Goal: Communication & Community: Answer question/provide support

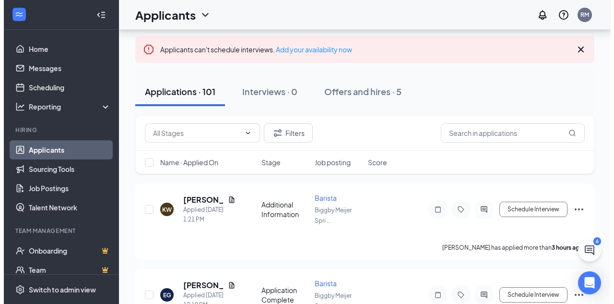
scroll to position [89, 0]
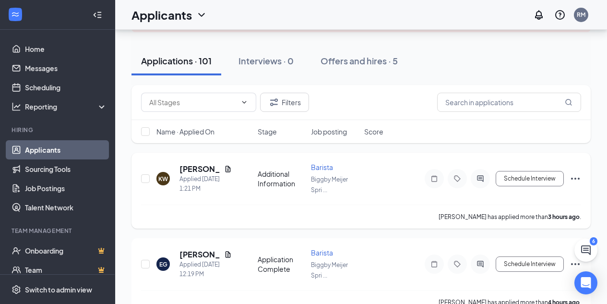
click at [230, 171] on icon "Document" at bounding box center [228, 169] width 8 height 8
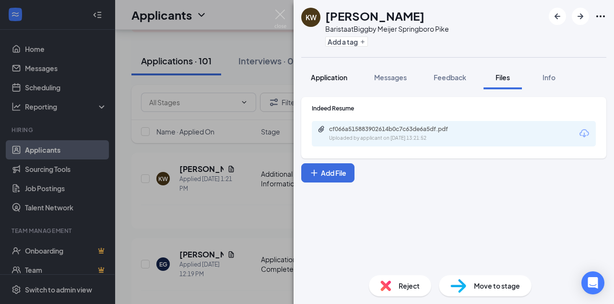
click at [322, 68] on button "Application" at bounding box center [329, 77] width 56 height 24
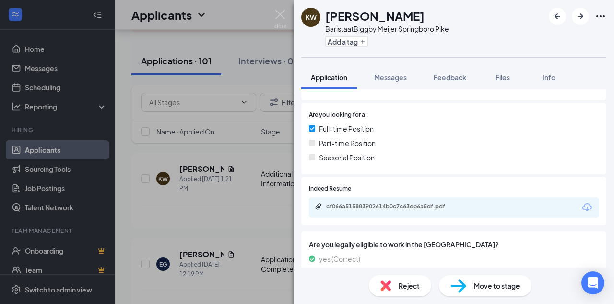
scroll to position [168, 0]
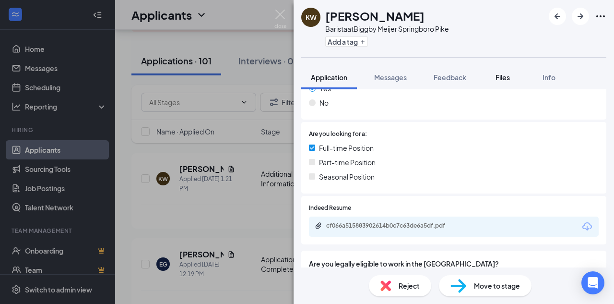
click at [508, 75] on span "Files" at bounding box center [502, 77] width 14 height 9
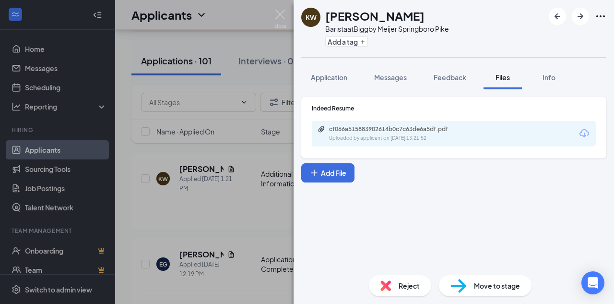
click at [485, 130] on div "cf066a515883902614b0c7c63de6a5df.pdf Uploaded by applicant on [DATE] 13:21:52" at bounding box center [454, 133] width 284 height 25
click at [529, 131] on div "cf066a515883902614b0c7c63de6a5df.pdf Uploaded by applicant on [DATE] 13:21:52" at bounding box center [454, 133] width 284 height 25
click at [402, 129] on div "cf066a515883902614b0c7c63de6a5df.pdf" at bounding box center [396, 129] width 134 height 8
click at [338, 78] on span "Application" at bounding box center [329, 77] width 36 height 9
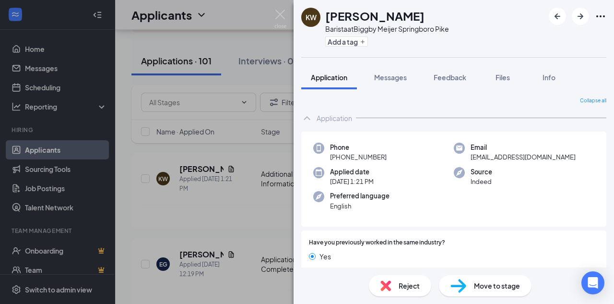
click at [550, 168] on div "Source Indeed" at bounding box center [524, 177] width 140 height 20
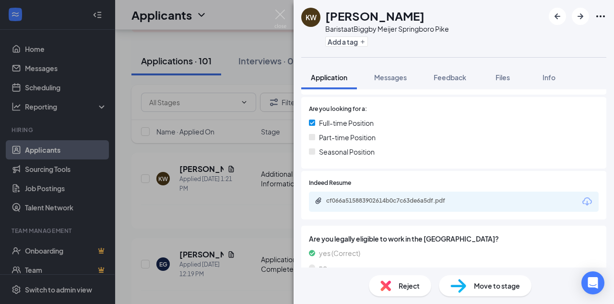
scroll to position [193, 0]
click at [401, 76] on span "Messages" at bounding box center [390, 77] width 33 height 9
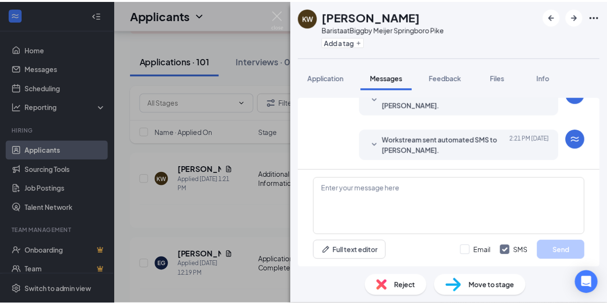
scroll to position [164, 0]
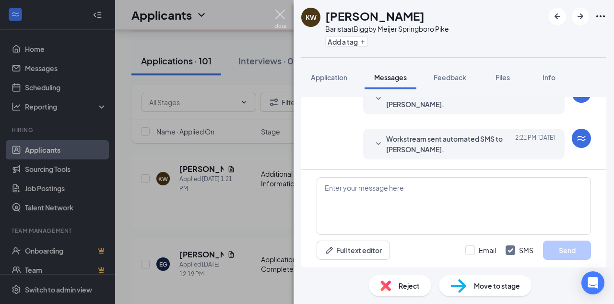
click at [281, 15] on img at bounding box center [280, 19] width 12 height 19
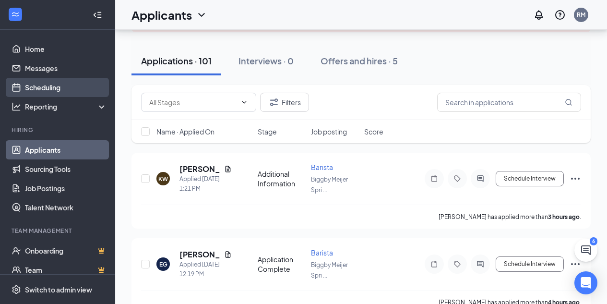
click at [31, 79] on link "Scheduling" at bounding box center [66, 87] width 82 height 19
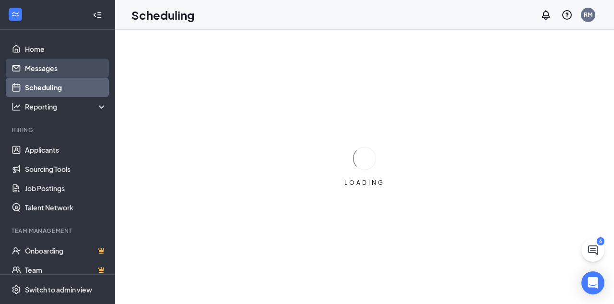
click at [36, 71] on link "Messages" at bounding box center [66, 67] width 82 height 19
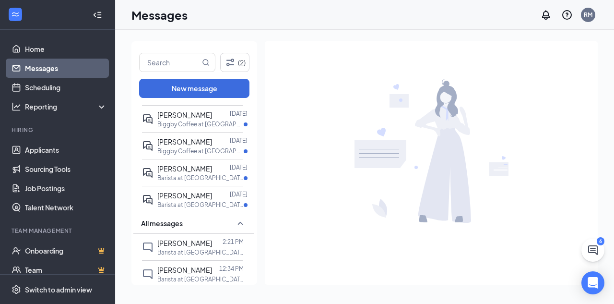
scroll to position [71, 0]
click at [175, 202] on p "Barista at [GEOGRAPHIC_DATA]" at bounding box center [200, 205] width 86 height 8
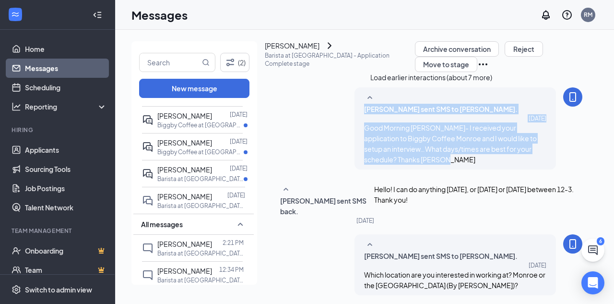
drag, startPoint x: 451, startPoint y: 153, endPoint x: 317, endPoint y: 97, distance: 145.1
click at [317, 97] on div "[PERSON_NAME] sent SMS to [PERSON_NAME]. [DATE] Good Morning Annaline- I receiv…" at bounding box center [431, 130] width 302 height 87
click at [380, 123] on span "Good Morning [PERSON_NAME]- I received your application to Biggby Coffee Monroe…" at bounding box center [450, 143] width 173 height 40
drag, startPoint x: 424, startPoint y: 151, endPoint x: 355, endPoint y: 109, distance: 80.0
click at [355, 109] on div "[PERSON_NAME] sent SMS to [PERSON_NAME]. [DATE] Good Morning Annaline- I receiv…" at bounding box center [454, 128] width 201 height 82
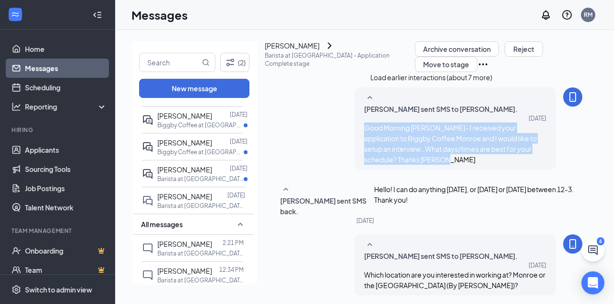
copy span "Good Morning [PERSON_NAME]- I received your application to Biggby Coffee Monroe…"
click at [38, 150] on link "Applicants" at bounding box center [66, 149] width 82 height 19
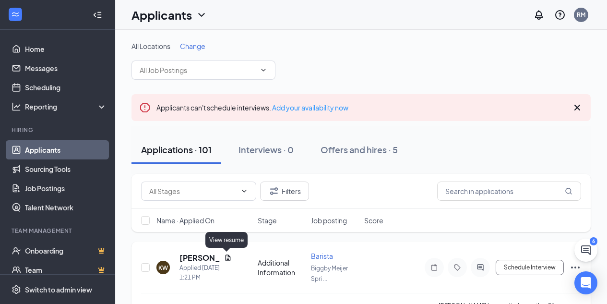
click at [225, 258] on icon "Document" at bounding box center [228, 258] width 8 height 8
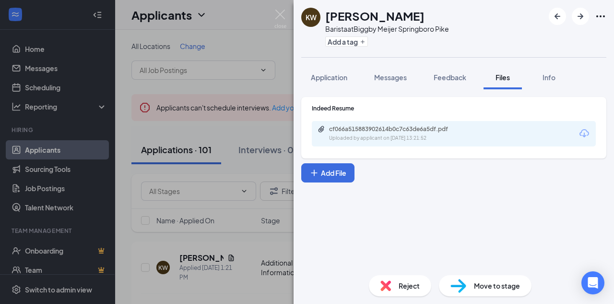
click at [398, 65] on div "KW [PERSON_NAME] Barista at Biggby Meijer Springboro Pike Add a tag Application…" at bounding box center [453, 152] width 320 height 304
click at [397, 74] on span "Messages" at bounding box center [390, 77] width 33 height 9
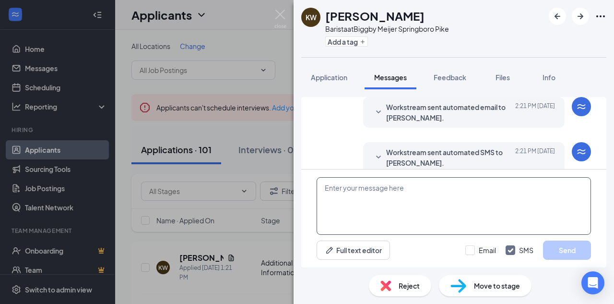
scroll to position [164, 0]
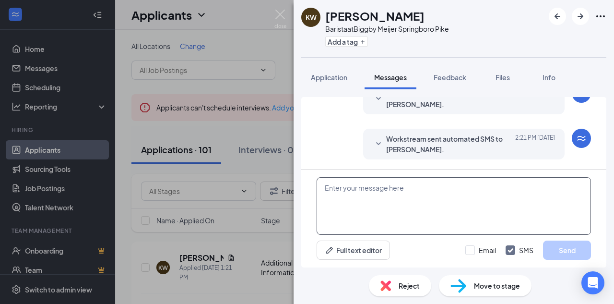
click at [362, 182] on textarea at bounding box center [453, 206] width 274 height 58
paste textarea "Good Morning [PERSON_NAME]- I received your application to Biggby Coffee Monroe…"
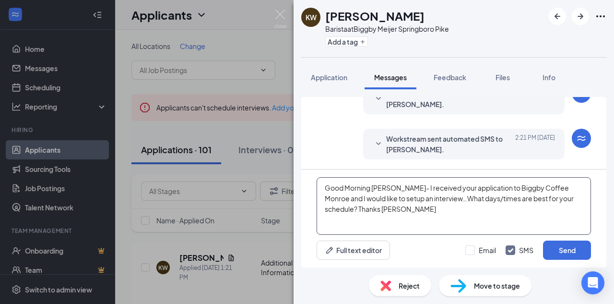
click at [396, 189] on textarea "Good Morning [PERSON_NAME]- I received your application to Biggby Coffee Monroe…" at bounding box center [453, 206] width 274 height 58
click at [518, 189] on textarea "Hi [PERSON_NAME]!- I received your application to Biggby Coffee Monroe and I wo…" at bounding box center [453, 206] width 274 height 58
click at [436, 203] on textarea "Hi [PERSON_NAME]!- I received your application to Biggby Coffee Springboro Pike…" at bounding box center [453, 206] width 274 height 58
click at [329, 208] on textarea "Hi [PERSON_NAME]!- I received your application to Biggby Coffee Springboro Pike…" at bounding box center [453, 206] width 274 height 58
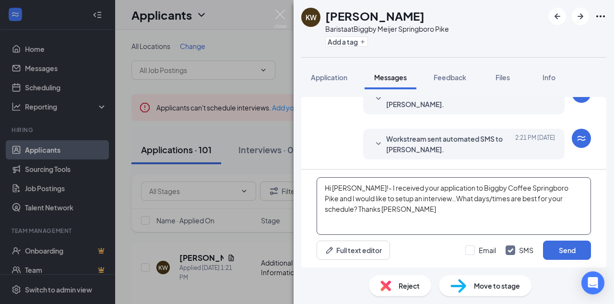
click at [329, 208] on textarea "Hi [PERSON_NAME]!- I received your application to Biggby Coffee Springboro Pike…" at bounding box center [453, 206] width 274 height 58
drag, startPoint x: 374, startPoint y: 213, endPoint x: 318, endPoint y: 182, distance: 63.3
click at [318, 182] on textarea "Hi [PERSON_NAME]!- I received your application to Biggby Coffee Springboro Pike…" at bounding box center [453, 206] width 274 height 58
click at [421, 217] on textarea "Hi [PERSON_NAME]!- I received your application to Biggby Coffee Springboro Pike…" at bounding box center [453, 206] width 274 height 58
type textarea "Hi [PERSON_NAME]!- I received your application to Biggby Coffee Springboro Pike…"
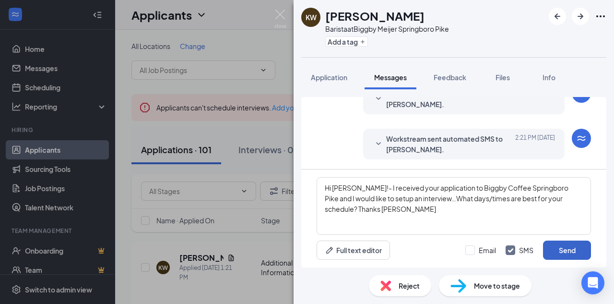
click at [564, 246] on button "Send" at bounding box center [567, 249] width 48 height 19
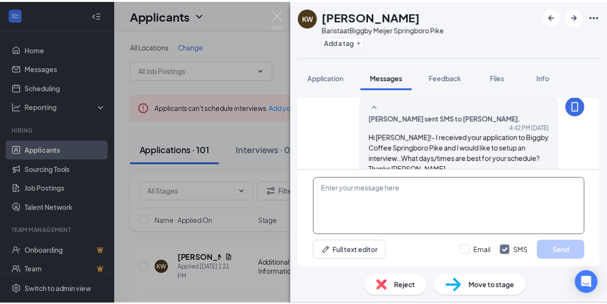
scroll to position [247, 0]
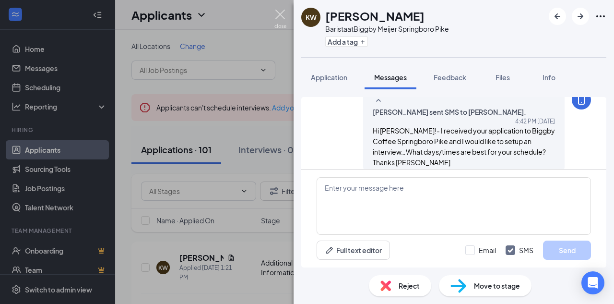
click at [284, 16] on img at bounding box center [280, 19] width 12 height 19
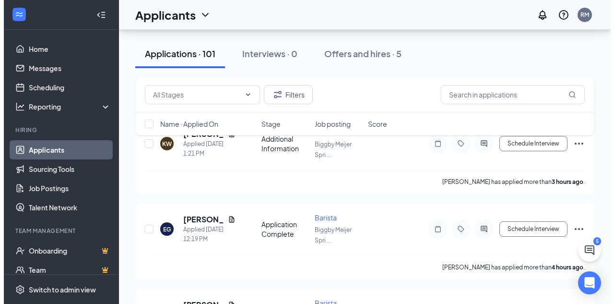
scroll to position [125, 0]
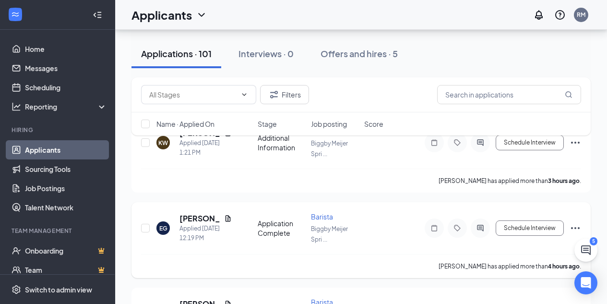
click at [224, 219] on icon "Document" at bounding box center [228, 218] width 8 height 8
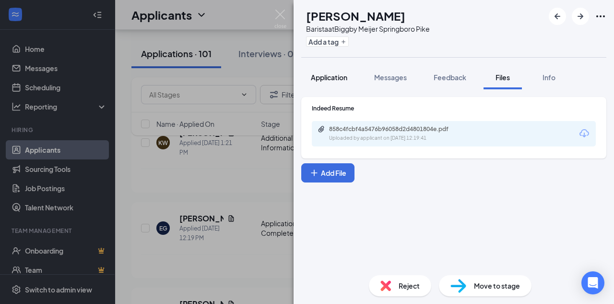
click at [348, 66] on button "Application" at bounding box center [329, 77] width 56 height 24
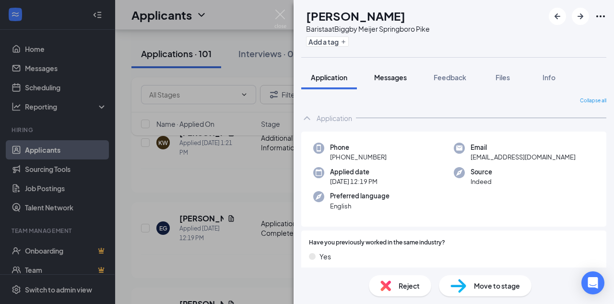
click at [401, 78] on span "Messages" at bounding box center [390, 77] width 33 height 9
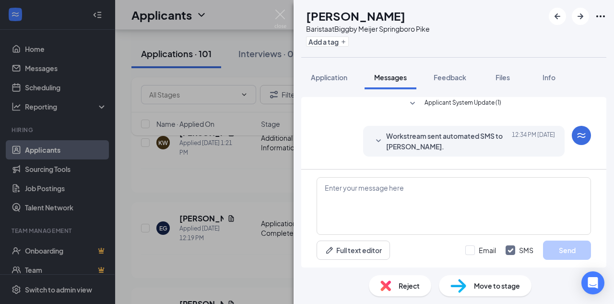
scroll to position [102, 0]
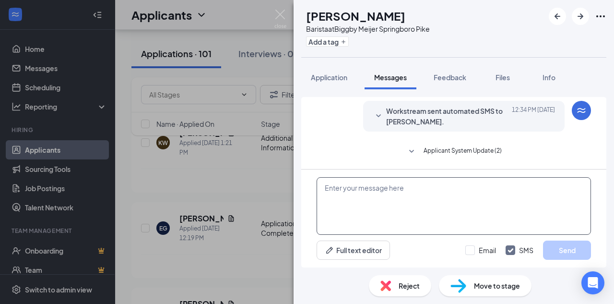
click at [428, 203] on textarea at bounding box center [453, 206] width 274 height 58
paste textarea "Hi [PERSON_NAME]!- I received your application to Biggby Coffee Springboro Pike…"
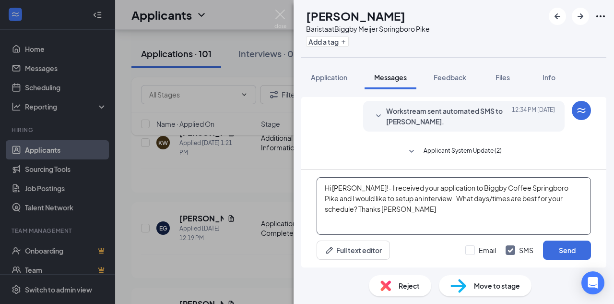
click at [340, 188] on textarea "Hi [PERSON_NAME]!- I received your application to Biggby Coffee Springboro Pike…" at bounding box center [453, 206] width 274 height 58
type textarea "Hi [PERSON_NAME]!- I received your application to Biggby Coffee Springboro Pike…"
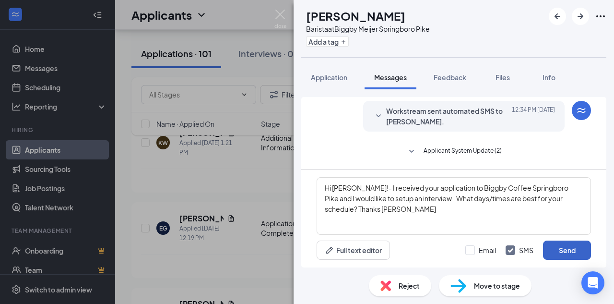
click at [561, 250] on button "Send" at bounding box center [567, 249] width 48 height 19
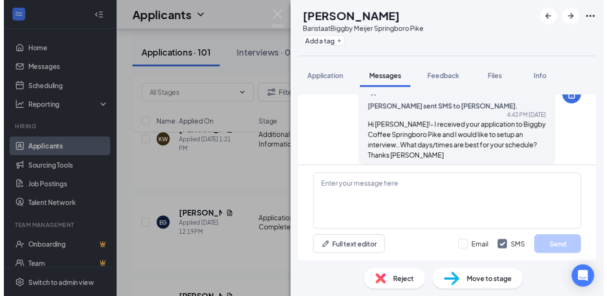
scroll to position [195, 0]
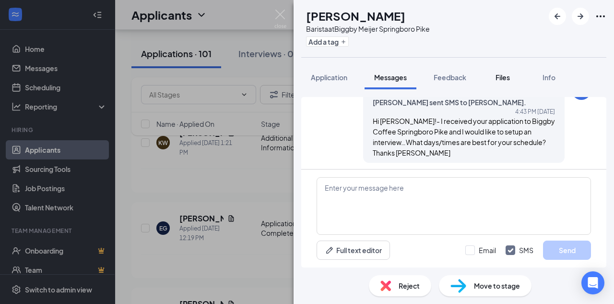
click at [503, 80] on span "Files" at bounding box center [502, 77] width 14 height 9
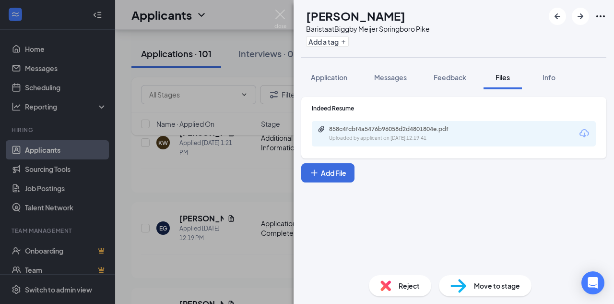
click at [448, 134] on div "858c4fcbf4a5476b96058d2d4801804e.pdf Uploaded by applicant on [DATE] 12:19:41" at bounding box center [394, 133] width 155 height 17
click at [278, 10] on img at bounding box center [280, 19] width 12 height 19
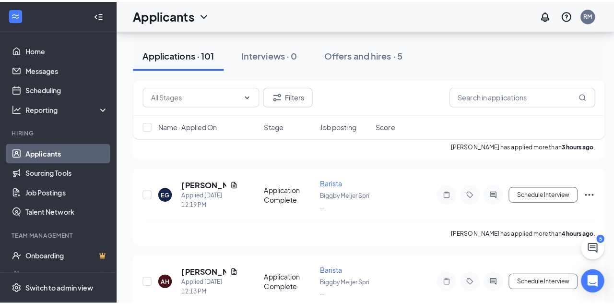
scroll to position [207, 0]
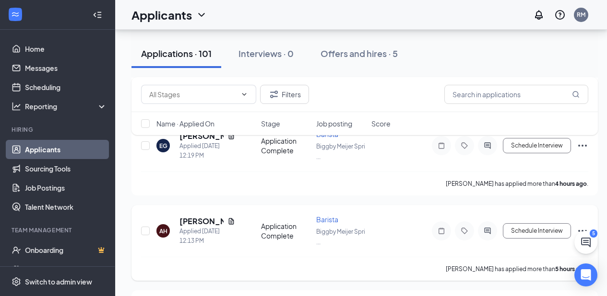
click at [229, 220] on icon "Document" at bounding box center [231, 222] width 8 height 8
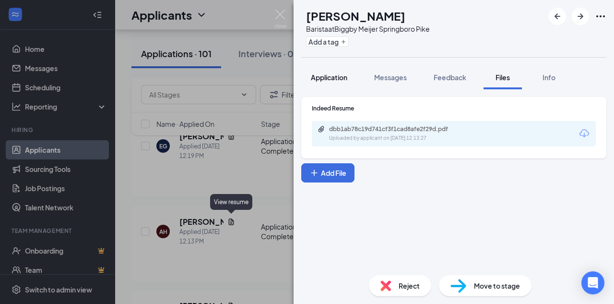
click at [341, 82] on button "Application" at bounding box center [329, 77] width 56 height 24
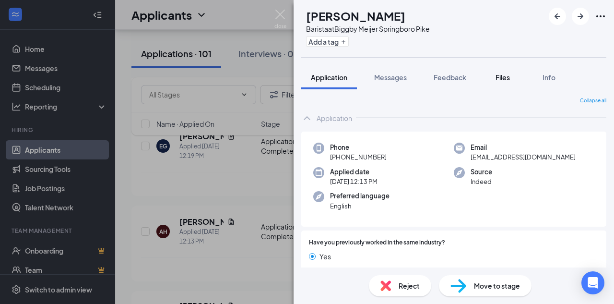
click at [507, 86] on button "Files" at bounding box center [502, 77] width 38 height 24
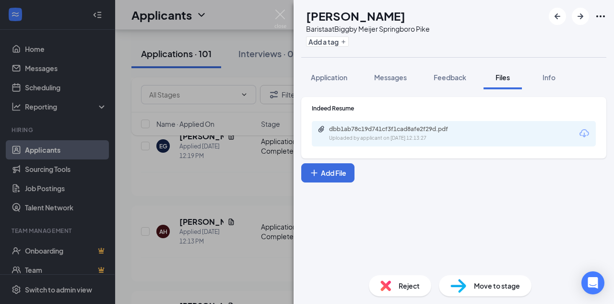
click at [448, 129] on div "dbb1ab78c19d741cf3f1cad8afe2f29d.pdf" at bounding box center [396, 129] width 134 height 8
click at [282, 15] on img at bounding box center [280, 19] width 12 height 19
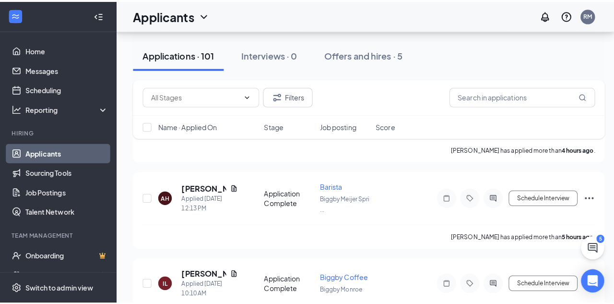
scroll to position [304, 0]
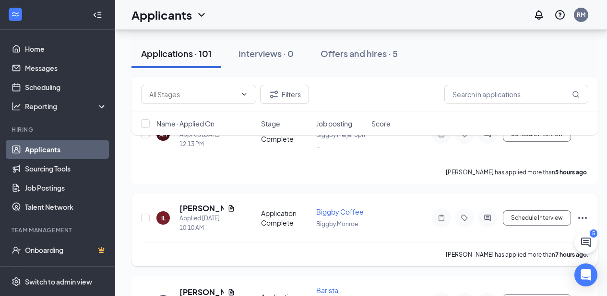
click at [232, 205] on icon "Document" at bounding box center [231, 208] width 5 height 6
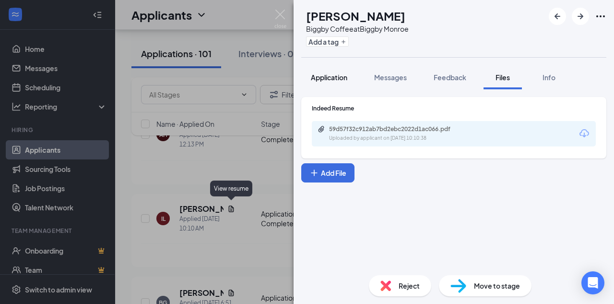
click at [339, 82] on button "Application" at bounding box center [329, 77] width 56 height 24
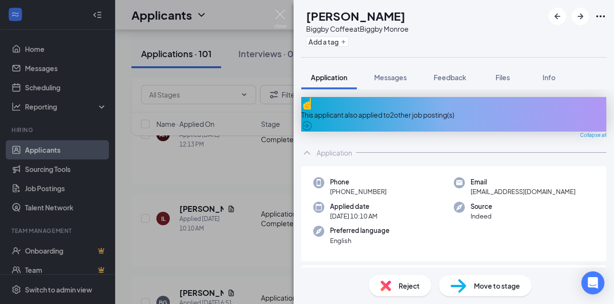
click at [281, 16] on img at bounding box center [280, 19] width 12 height 19
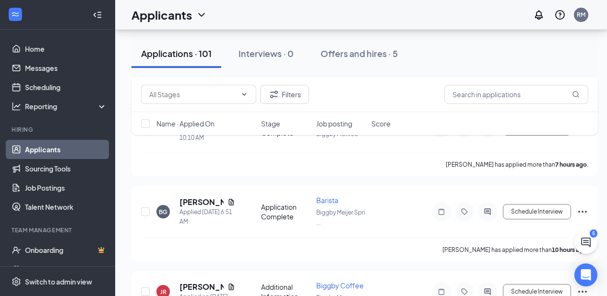
scroll to position [394, 7]
click at [227, 199] on icon "Document" at bounding box center [231, 203] width 8 height 8
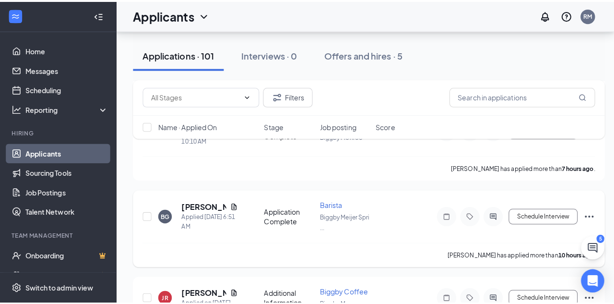
scroll to position [394, 0]
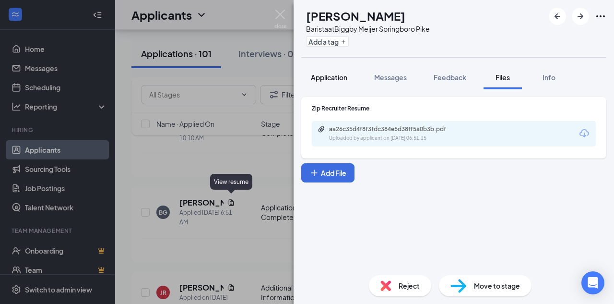
click at [340, 75] on span "Application" at bounding box center [329, 77] width 36 height 9
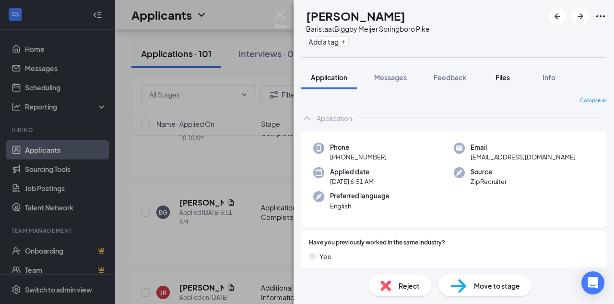
click at [515, 75] on button "Files" at bounding box center [502, 77] width 38 height 24
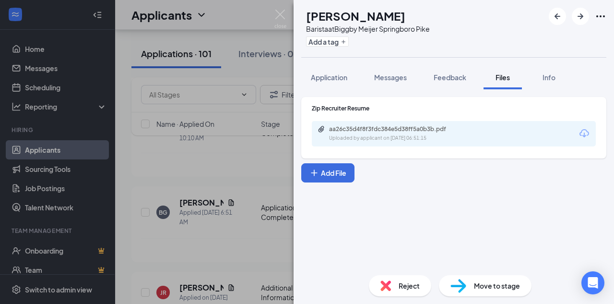
click at [417, 132] on div "aa26c35d4f8f3fdc384e5d38ff5a0b3b.pdf" at bounding box center [396, 129] width 134 height 8
click at [283, 15] on img at bounding box center [280, 19] width 12 height 19
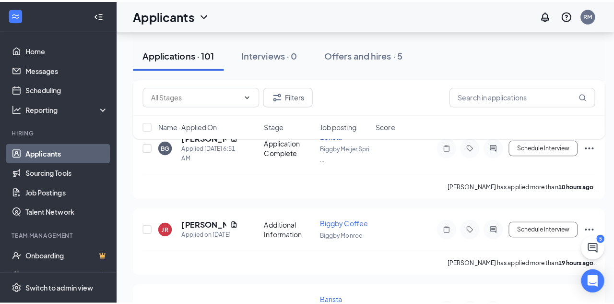
scroll to position [502, 0]
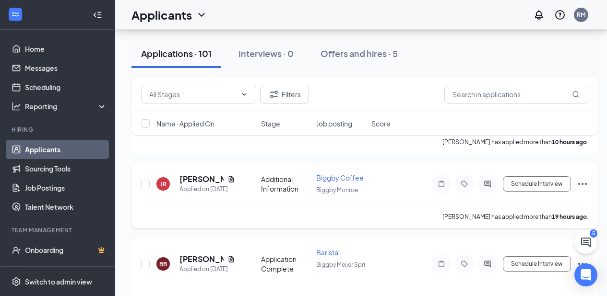
click at [231, 175] on icon "Document" at bounding box center [231, 179] width 8 height 8
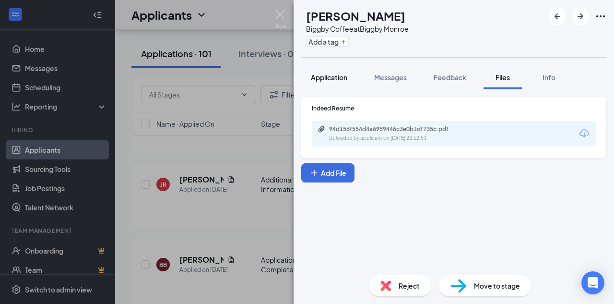
click at [351, 72] on button "Application" at bounding box center [329, 77] width 56 height 24
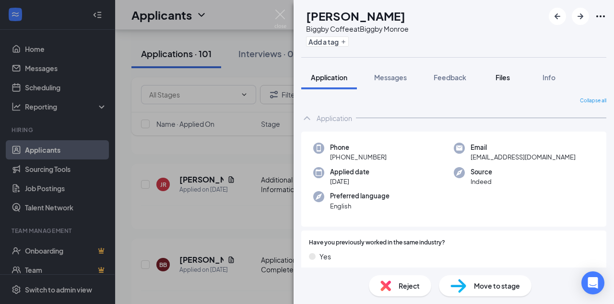
click at [507, 74] on span "Files" at bounding box center [502, 77] width 14 height 9
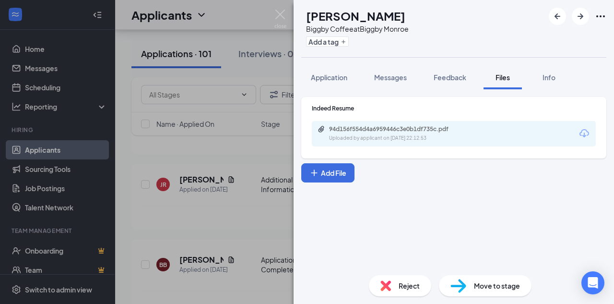
click at [457, 133] on div "94d156f554d4a6959446c3e0b1df735c.pdf Uploaded by applicant on [DATE] 22:12:53" at bounding box center [394, 133] width 155 height 17
click at [284, 14] on img at bounding box center [280, 19] width 12 height 19
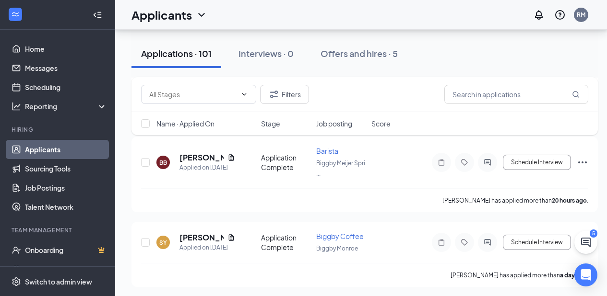
scroll to position [612, 0]
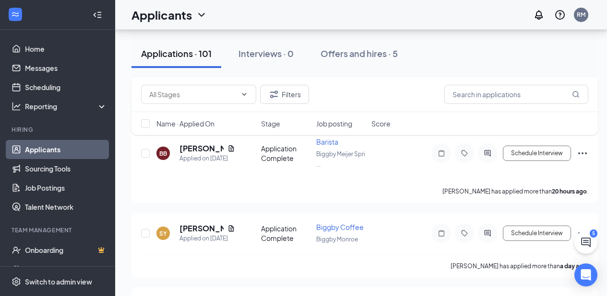
click at [232, 141] on div "Filters Name · Applied On Stage Job posting Score" at bounding box center [364, 111] width 466 height 68
click at [231, 143] on div "Filters Name · Applied On Stage Job posting Score" at bounding box center [364, 111] width 466 height 68
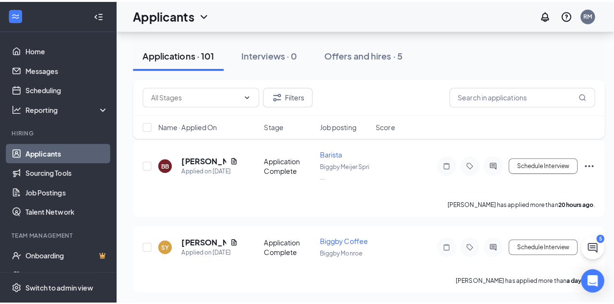
scroll to position [598, 0]
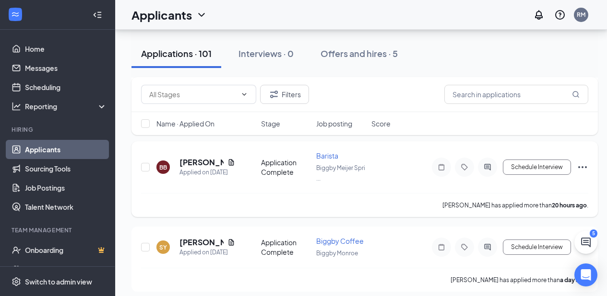
click at [231, 159] on icon "Document" at bounding box center [231, 163] width 8 height 8
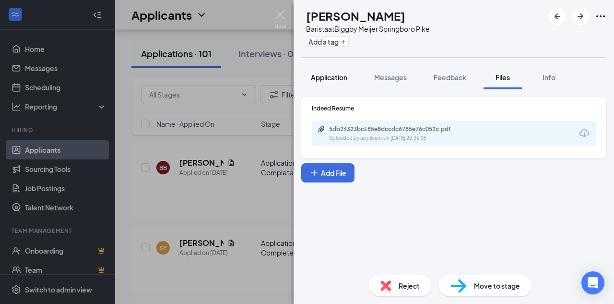
click at [333, 77] on span "Application" at bounding box center [329, 77] width 36 height 9
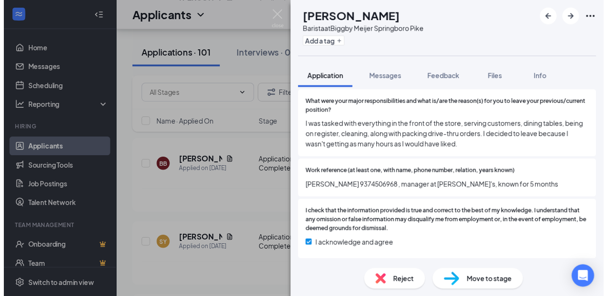
scroll to position [932, 0]
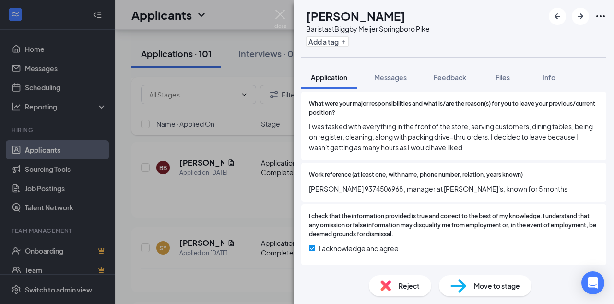
click at [283, 10] on img at bounding box center [280, 19] width 12 height 19
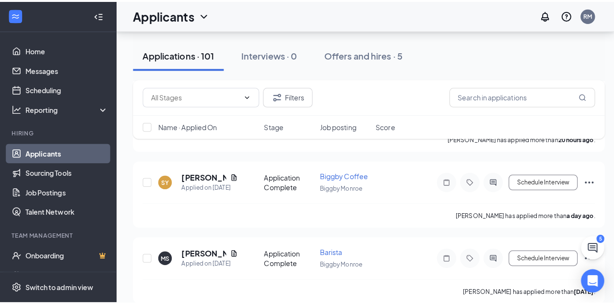
scroll to position [670, 0]
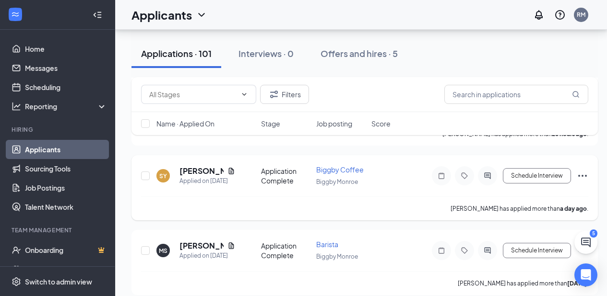
click at [229, 167] on icon "Document" at bounding box center [231, 171] width 8 height 8
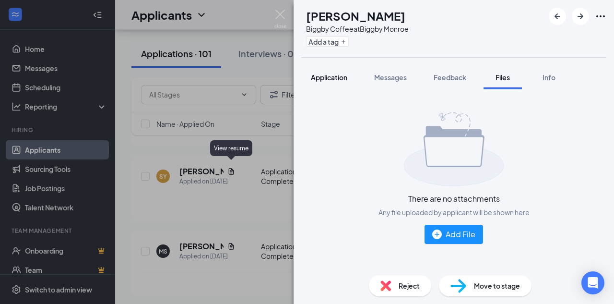
click at [324, 80] on span "Application" at bounding box center [329, 77] width 36 height 9
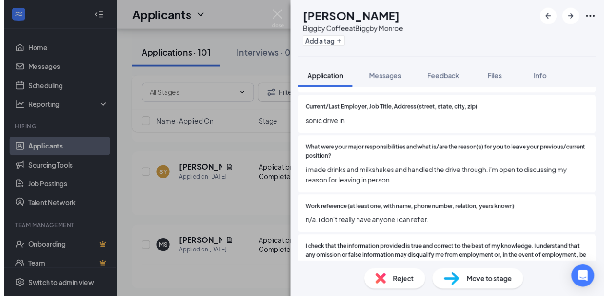
scroll to position [734, 0]
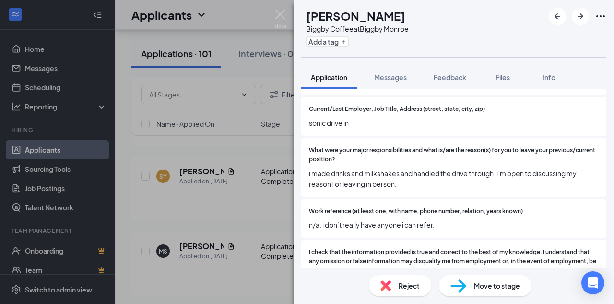
click at [284, 17] on img at bounding box center [280, 19] width 12 height 19
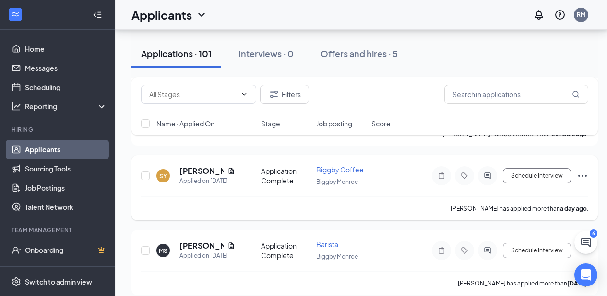
click at [582, 175] on icon "Ellipses" at bounding box center [582, 176] width 9 height 2
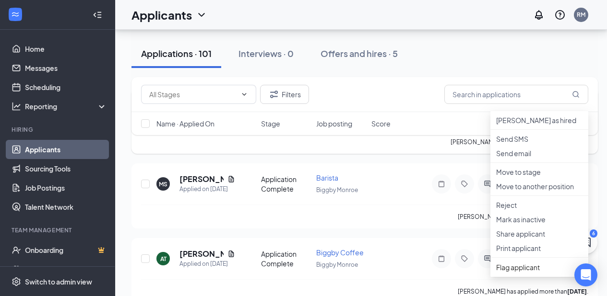
scroll to position [741, 0]
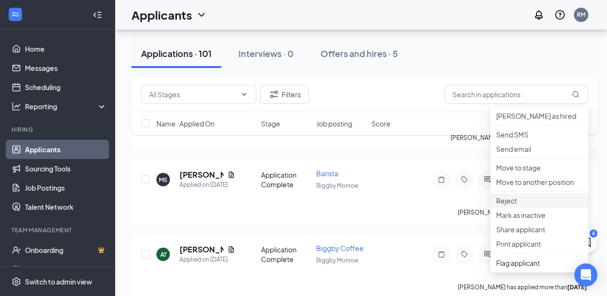
click at [514, 208] on li "Reject" at bounding box center [539, 201] width 98 height 14
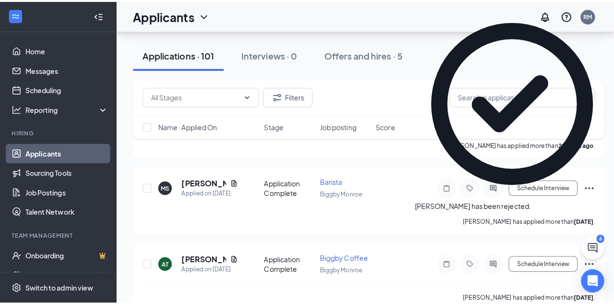
scroll to position [661, 0]
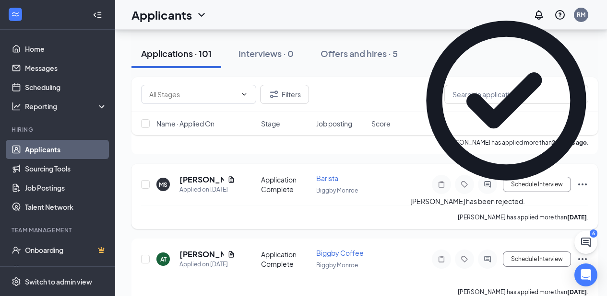
click at [234, 177] on icon "Document" at bounding box center [231, 180] width 8 height 8
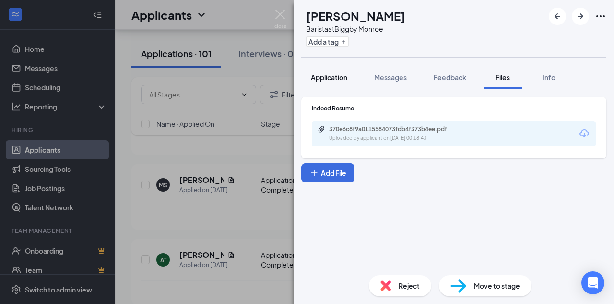
click at [335, 79] on span "Application" at bounding box center [329, 77] width 36 height 9
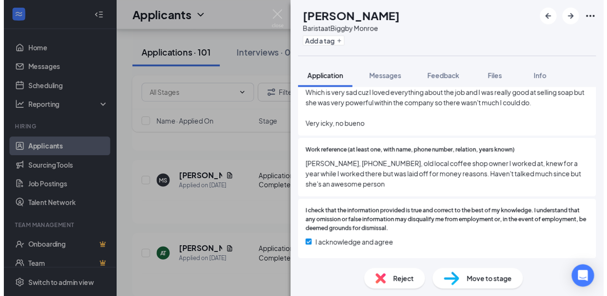
scroll to position [1032, 0]
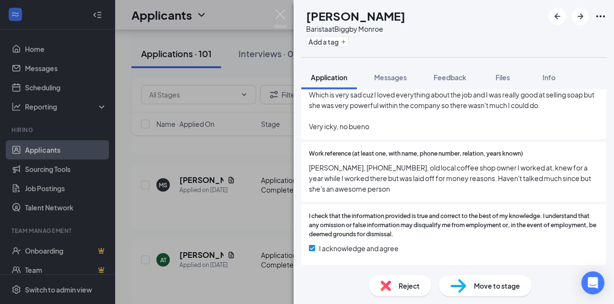
click at [283, 16] on img at bounding box center [280, 19] width 12 height 19
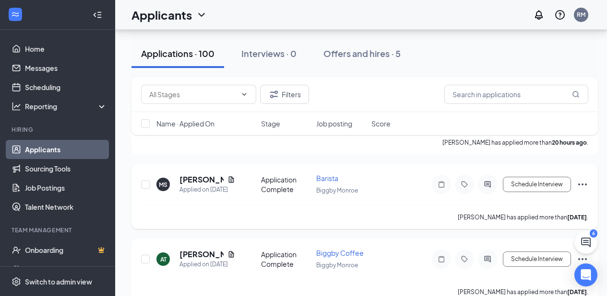
click at [583, 180] on icon "Ellipses" at bounding box center [582, 185] width 12 height 12
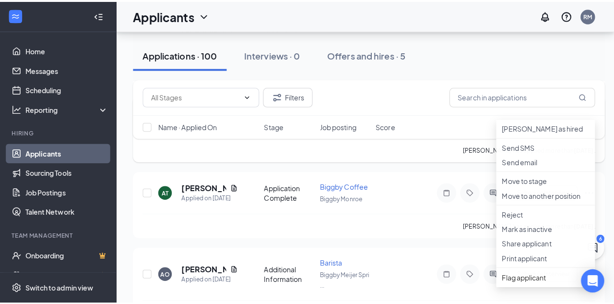
scroll to position [740, 0]
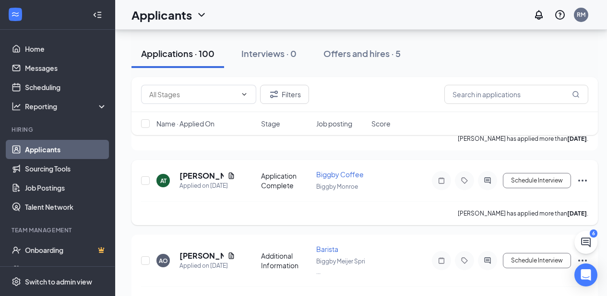
click at [228, 172] on icon "Document" at bounding box center [231, 176] width 8 height 8
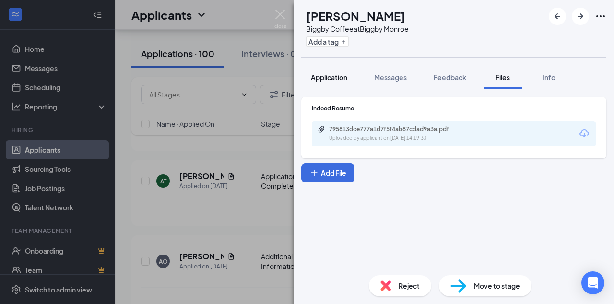
click at [332, 79] on span "Application" at bounding box center [329, 77] width 36 height 9
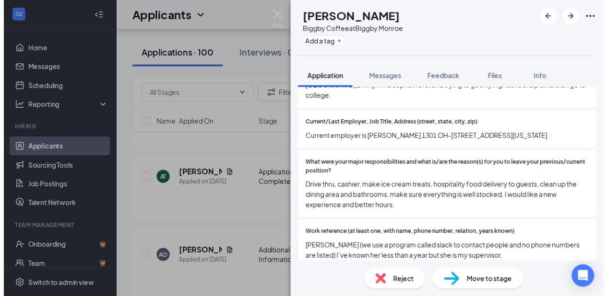
scroll to position [846, 0]
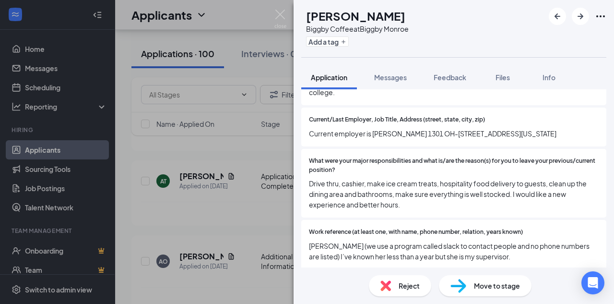
click at [281, 16] on img at bounding box center [280, 19] width 12 height 19
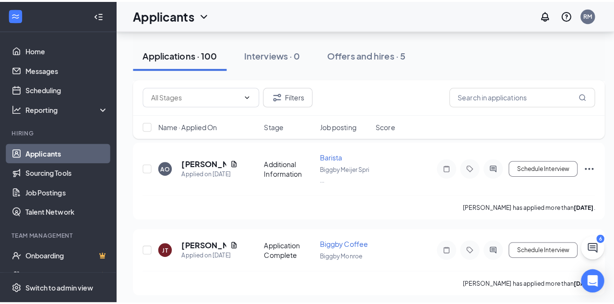
scroll to position [836, 0]
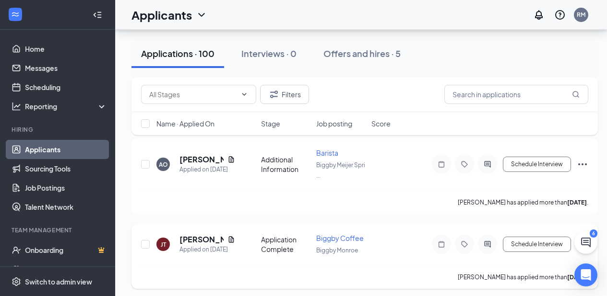
click at [229, 236] on icon "Document" at bounding box center [231, 240] width 8 height 8
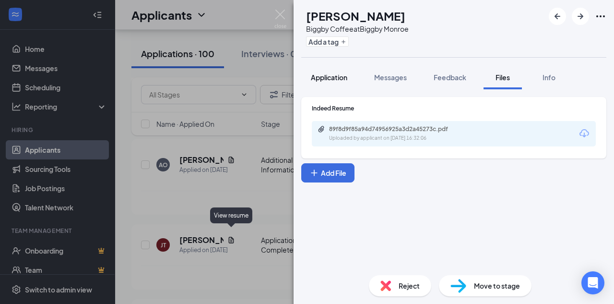
click at [330, 88] on button "Application" at bounding box center [329, 77] width 56 height 24
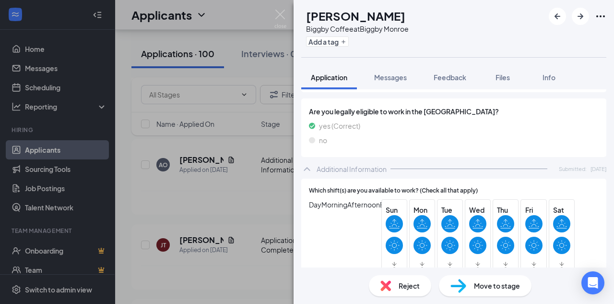
scroll to position [365, 0]
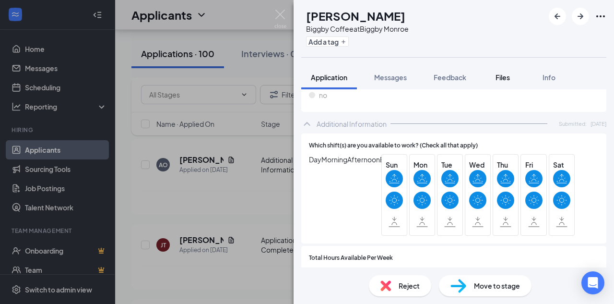
click at [506, 78] on span "Files" at bounding box center [502, 77] width 14 height 9
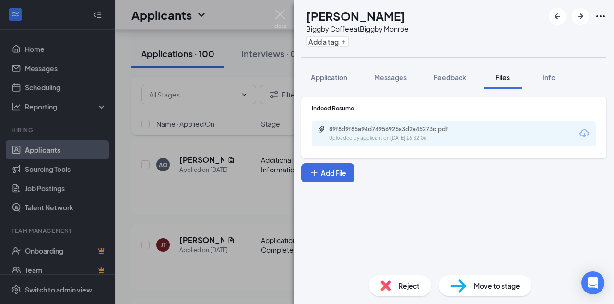
click at [430, 131] on div "89f8d9f85a94d74956925a3d2a45273c.pdf" at bounding box center [396, 129] width 134 height 8
click at [275, 21] on img at bounding box center [280, 19] width 12 height 19
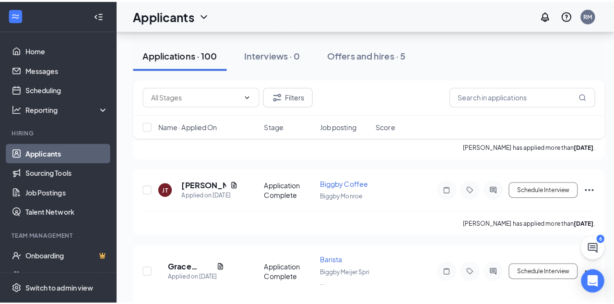
scroll to position [963, 0]
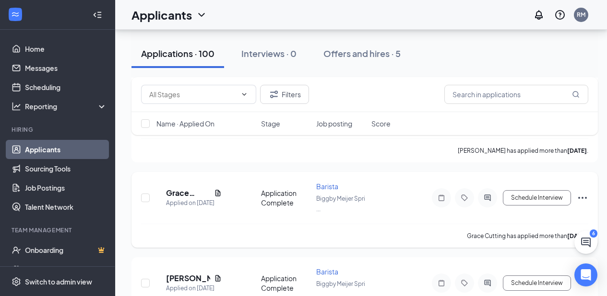
click at [222, 189] on icon "Document" at bounding box center [218, 193] width 8 height 8
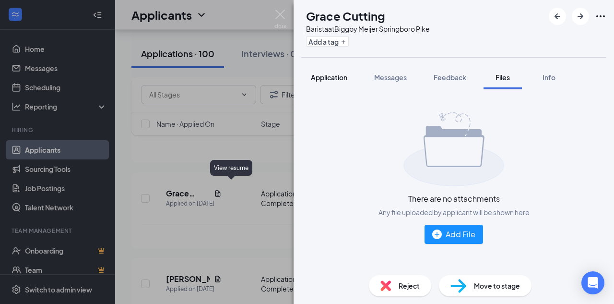
click at [323, 82] on button "Application" at bounding box center [329, 77] width 56 height 24
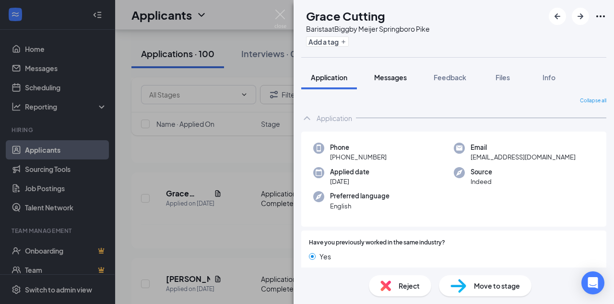
click at [401, 80] on span "Messages" at bounding box center [390, 77] width 33 height 9
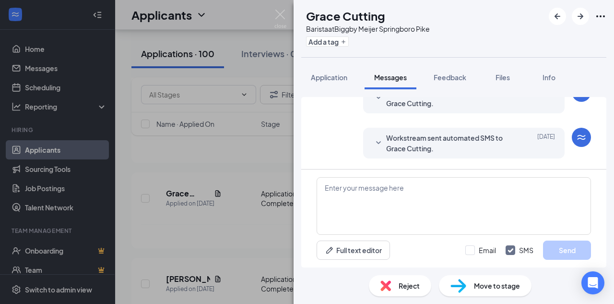
scroll to position [74, 0]
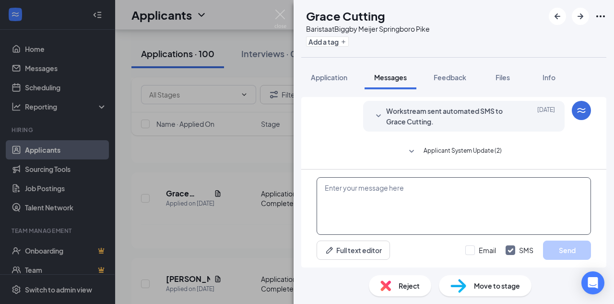
click at [408, 200] on textarea at bounding box center [453, 206] width 274 height 58
paste textarea "Hi [PERSON_NAME]!- I received your application to Biggby Coffee Springboro Pike…"
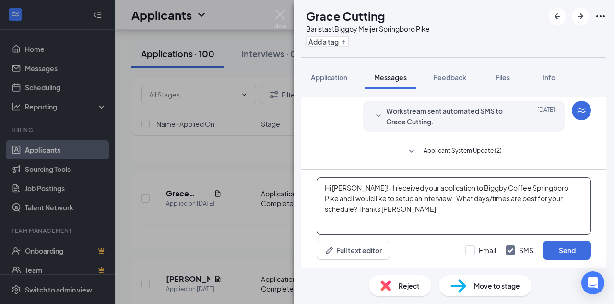
click at [337, 185] on textarea "Hi [PERSON_NAME]!- I received your application to Biggby Coffee Springboro Pike…" at bounding box center [453, 206] width 274 height 58
type textarea "Hi [PERSON_NAME]!- I received your application to Biggby Coffee Springboro Pike…"
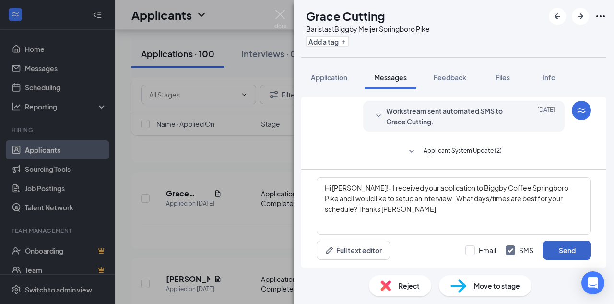
click at [568, 249] on button "Send" at bounding box center [567, 249] width 48 height 19
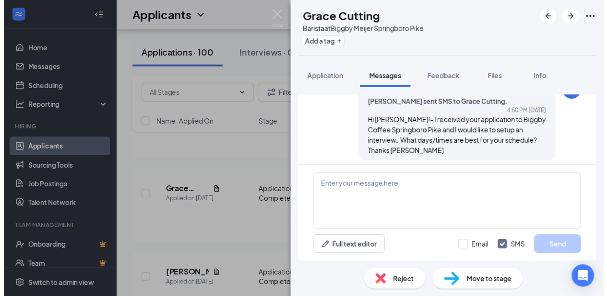
scroll to position [167, 0]
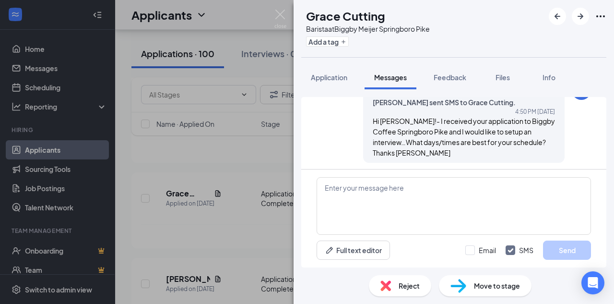
click at [281, 16] on img at bounding box center [280, 19] width 12 height 19
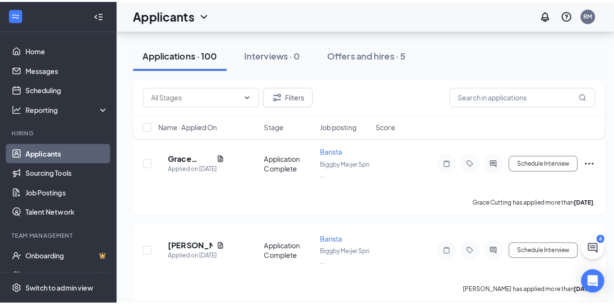
scroll to position [1028, 0]
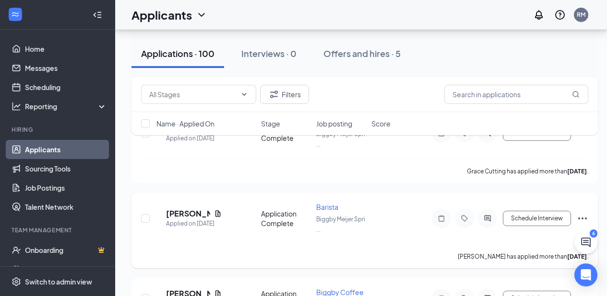
click at [221, 211] on icon "Document" at bounding box center [217, 214] width 5 height 6
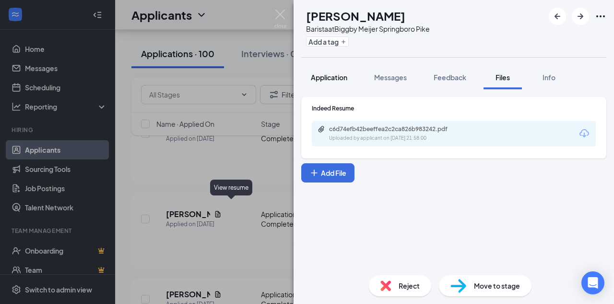
click at [334, 74] on span "Application" at bounding box center [329, 77] width 36 height 9
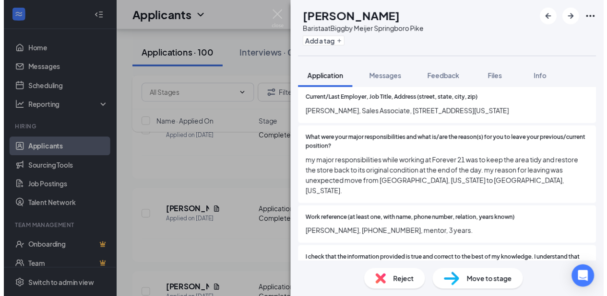
scroll to position [747, 0]
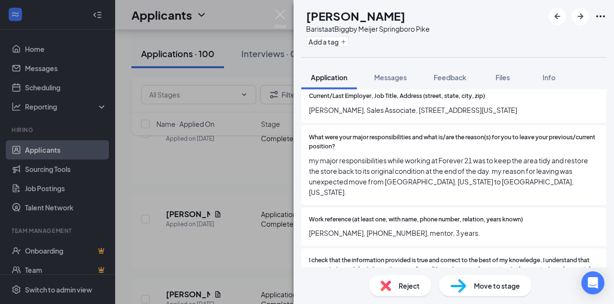
click at [278, 16] on img at bounding box center [280, 19] width 12 height 19
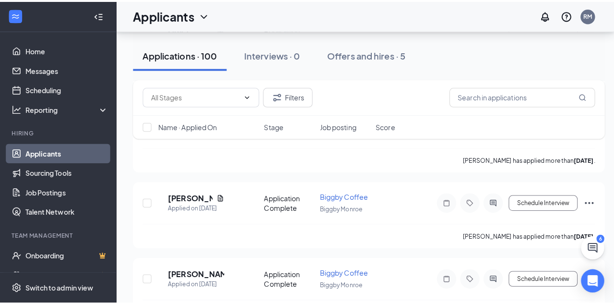
scroll to position [1130, 0]
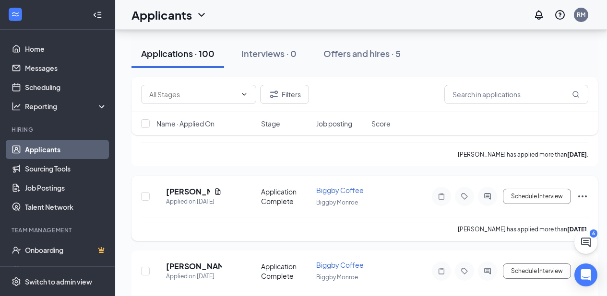
click at [221, 188] on icon "Document" at bounding box center [217, 191] width 5 height 6
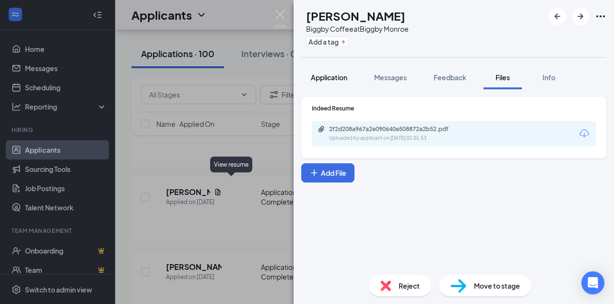
click at [327, 74] on span "Application" at bounding box center [329, 77] width 36 height 9
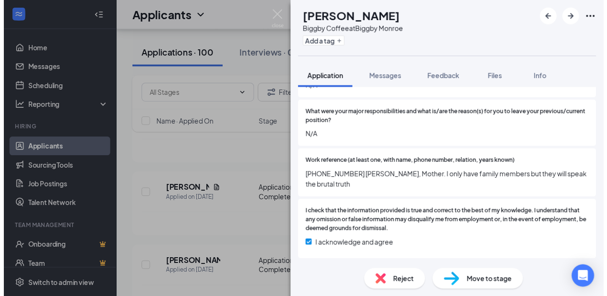
scroll to position [905, 0]
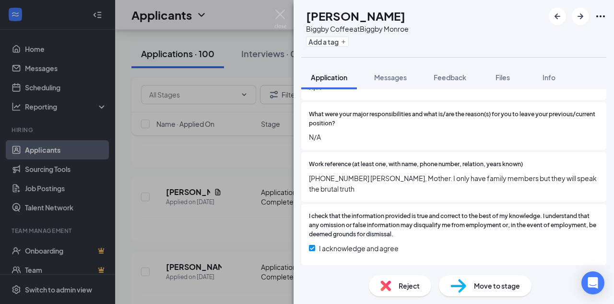
click at [279, 18] on img at bounding box center [280, 19] width 12 height 19
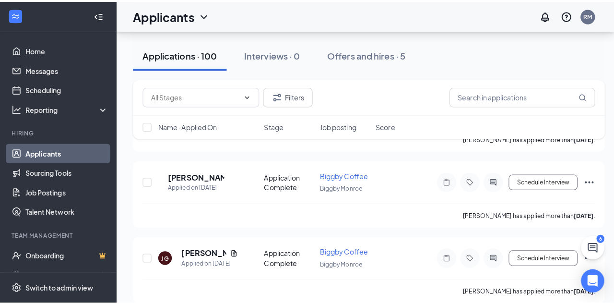
scroll to position [1235, 0]
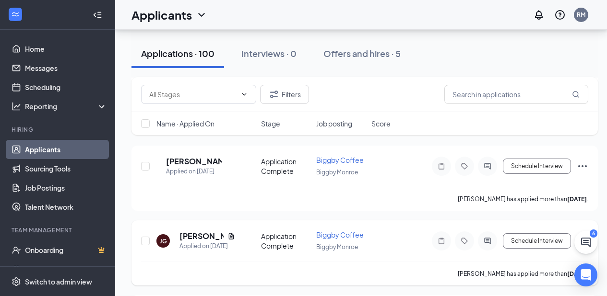
click at [229, 233] on icon "Document" at bounding box center [231, 236] width 5 height 6
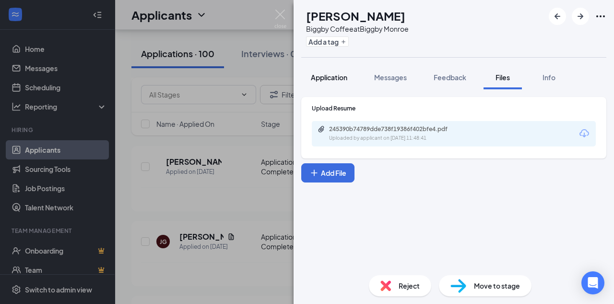
click at [328, 82] on button "Application" at bounding box center [329, 77] width 56 height 24
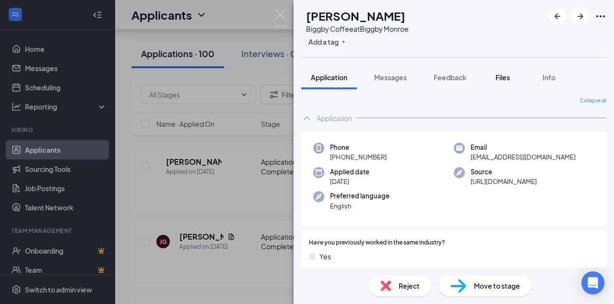
click at [514, 84] on button "Files" at bounding box center [502, 77] width 38 height 24
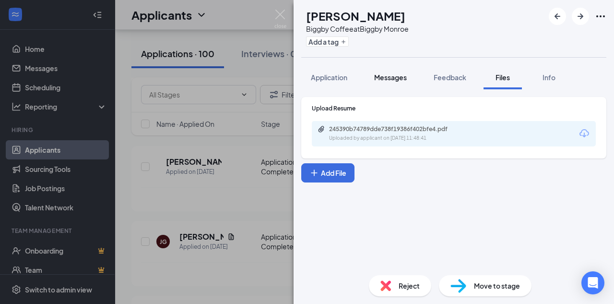
click at [386, 79] on span "Messages" at bounding box center [390, 77] width 33 height 9
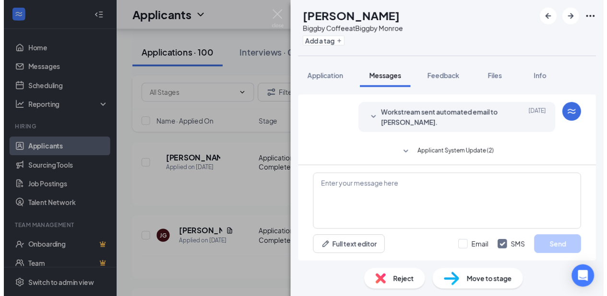
scroll to position [29, 0]
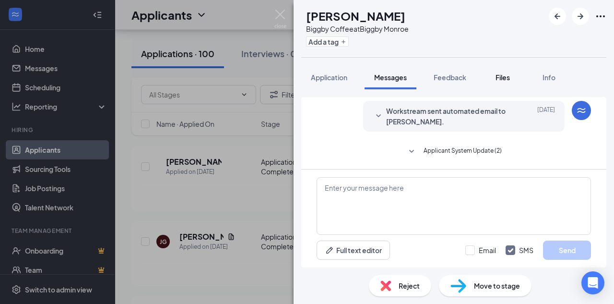
click at [515, 79] on button "Files" at bounding box center [502, 77] width 38 height 24
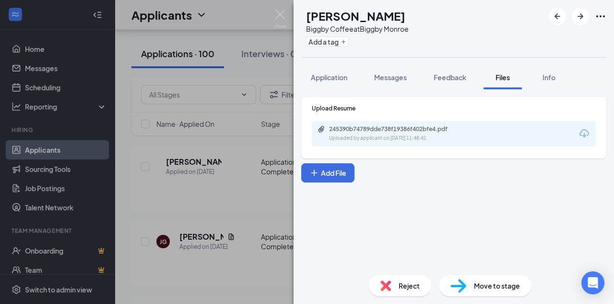
click at [449, 134] on div "245390b74789dde738f19386f402bfe4.pdf Uploaded by applicant on [DATE] 11:48:41" at bounding box center [394, 133] width 155 height 17
click at [281, 19] on img at bounding box center [280, 19] width 12 height 19
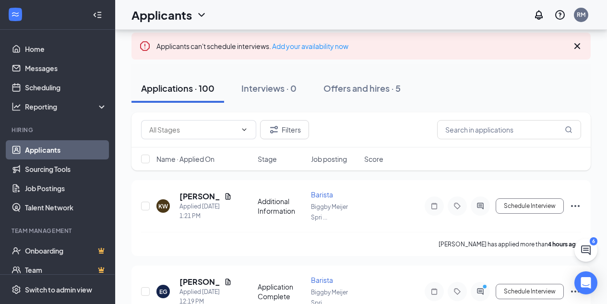
scroll to position [69, 0]
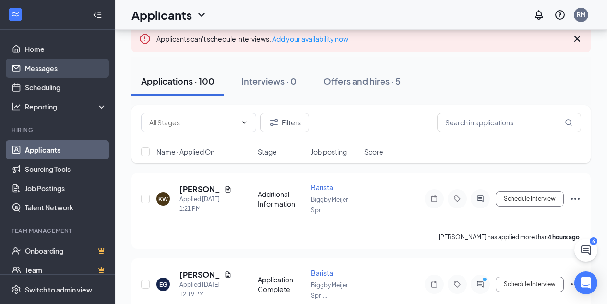
click at [37, 59] on link "Messages" at bounding box center [66, 67] width 82 height 19
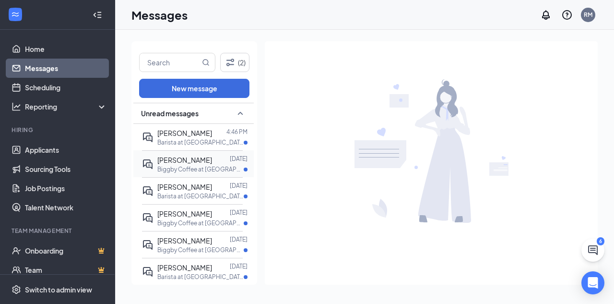
click at [187, 170] on p "Biggby Coffee at [GEOGRAPHIC_DATA]" at bounding box center [200, 169] width 86 height 8
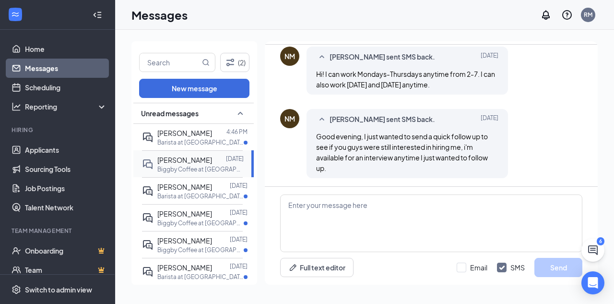
scroll to position [187, 0]
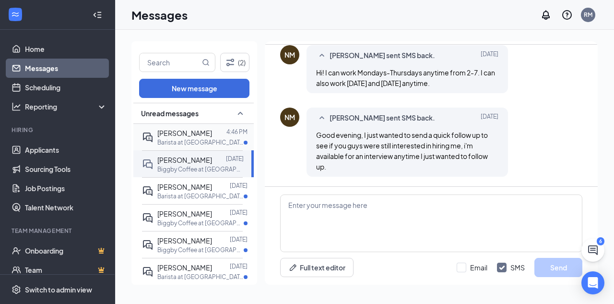
click at [165, 139] on p "Barista at [GEOGRAPHIC_DATA]" at bounding box center [200, 142] width 86 height 8
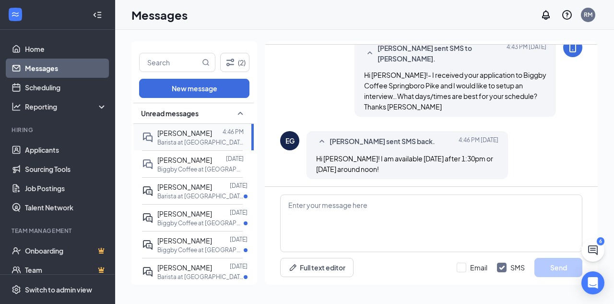
scroll to position [187, 0]
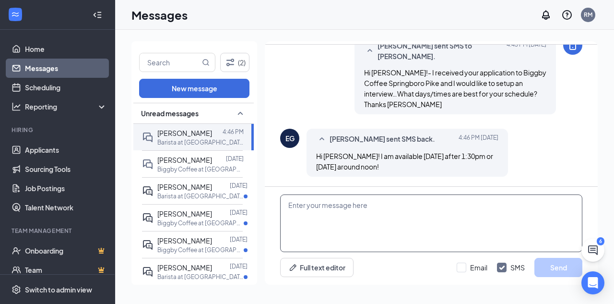
click at [317, 208] on textarea at bounding box center [431, 223] width 302 height 58
type textarea "F"
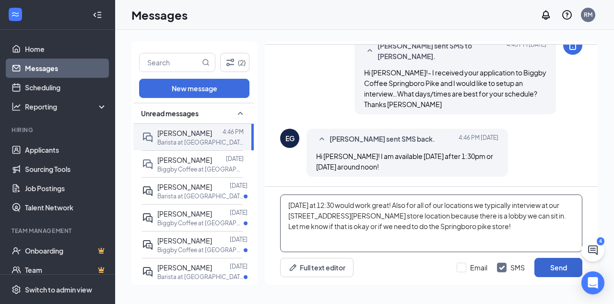
type textarea "Monday at 12:30 would work great! Also for all of our locations we typically in…"
click at [555, 270] on button "Send" at bounding box center [558, 266] width 48 height 19
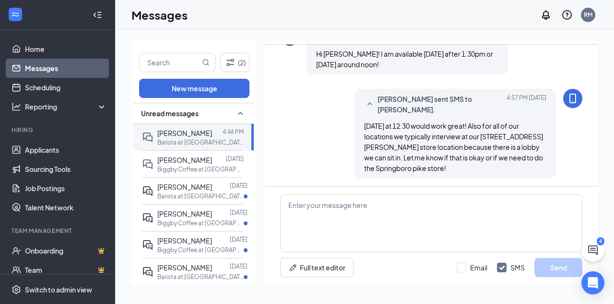
scroll to position [291, 0]
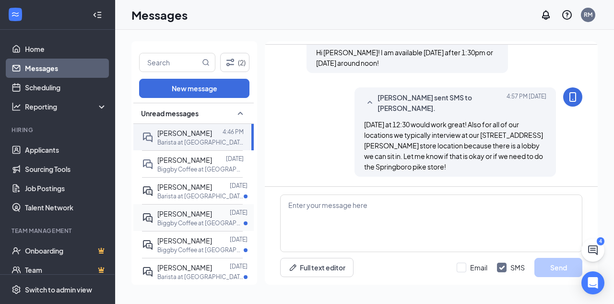
click at [207, 224] on p "Biggby Coffee at [GEOGRAPHIC_DATA]" at bounding box center [200, 223] width 86 height 8
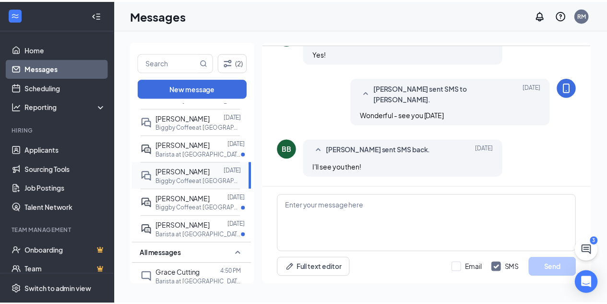
scroll to position [43, 0]
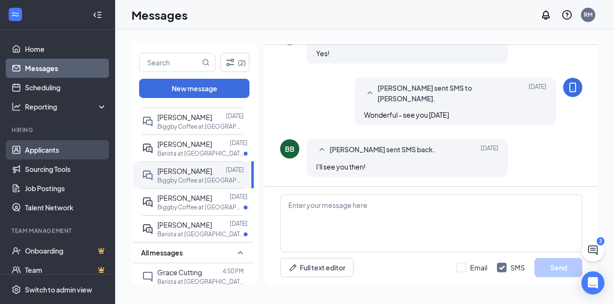
click at [36, 150] on link "Applicants" at bounding box center [66, 149] width 82 height 19
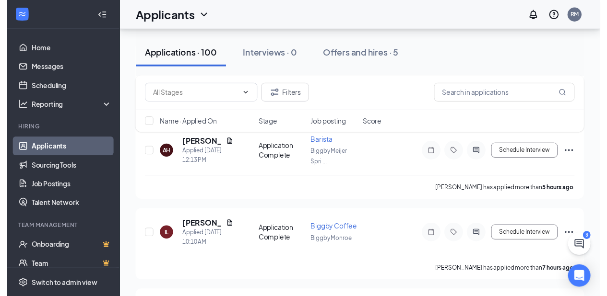
scroll to position [289, 0]
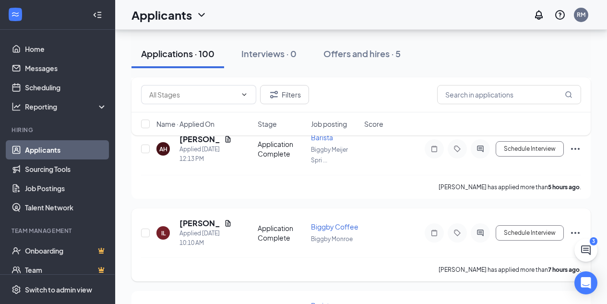
click at [226, 220] on icon "Document" at bounding box center [228, 223] width 8 height 8
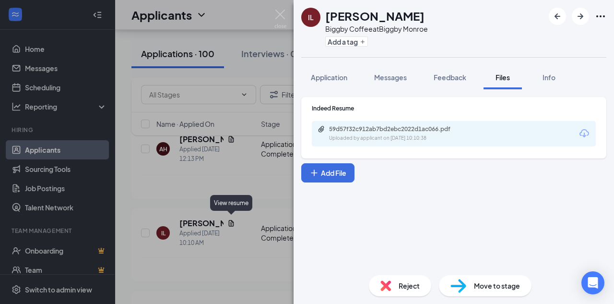
click at [493, 133] on div "59d57f32c912ab7bd2ebc2022d1ac066.pdf Uploaded by applicant on Sep 16, 2025 at 1…" at bounding box center [454, 133] width 284 height 25
click at [545, 137] on div "59d57f32c912ab7bd2ebc2022d1ac066.pdf Uploaded by applicant on Sep 16, 2025 at 1…" at bounding box center [454, 133] width 284 height 25
click at [402, 129] on div "59d57f32c912ab7bd2ebc2022d1ac066.pdf" at bounding box center [396, 129] width 134 height 8
click at [283, 13] on img at bounding box center [280, 19] width 12 height 19
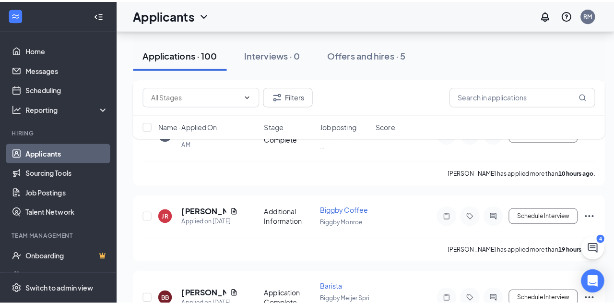
scroll to position [485, 0]
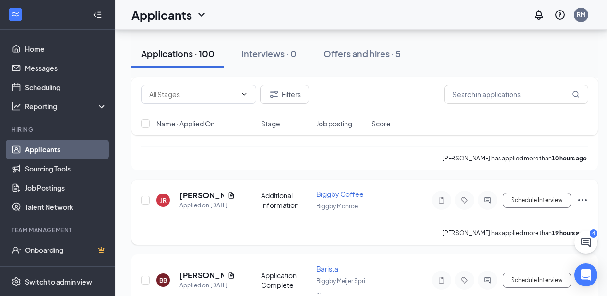
click at [232, 192] on icon "Document" at bounding box center [231, 195] width 5 height 6
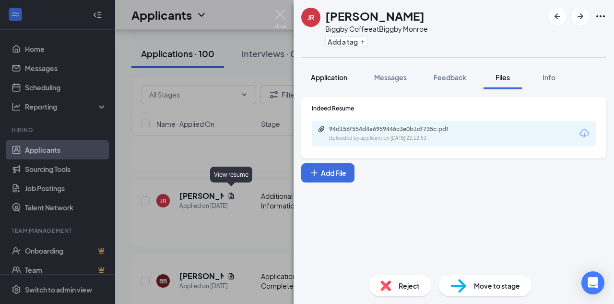
click at [342, 84] on button "Application" at bounding box center [329, 77] width 56 height 24
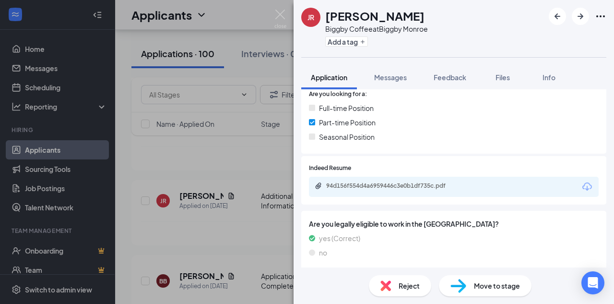
scroll to position [231, 0]
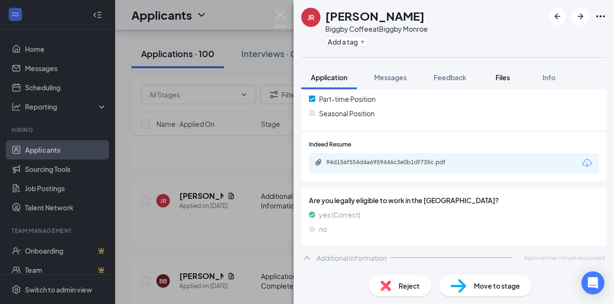
click at [508, 76] on span "Files" at bounding box center [502, 77] width 14 height 9
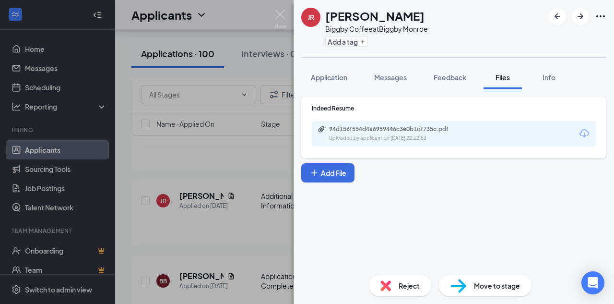
click at [460, 138] on div "Uploaded by applicant on [DATE] 22:12:53" at bounding box center [401, 138] width 144 height 8
click at [276, 15] on img at bounding box center [280, 19] width 12 height 19
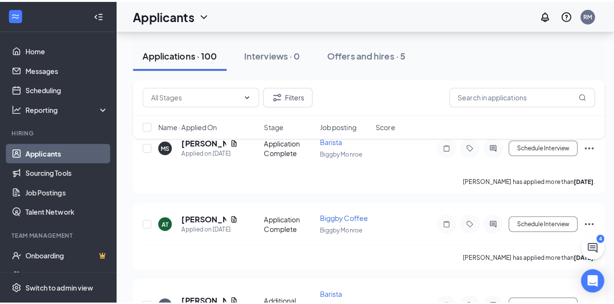
scroll to position [703, 0]
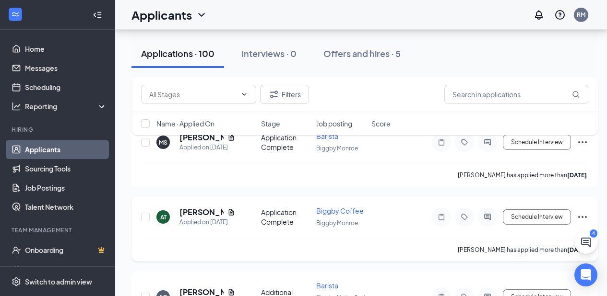
click at [229, 209] on icon "Document" at bounding box center [231, 212] width 5 height 6
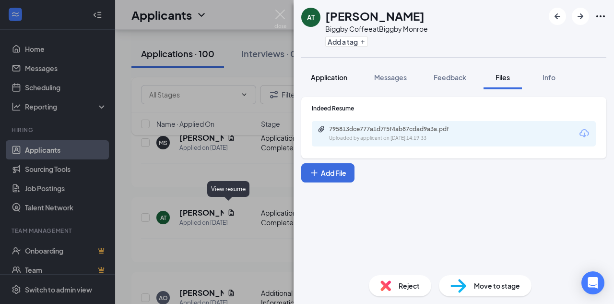
click at [324, 86] on button "Application" at bounding box center [329, 77] width 56 height 24
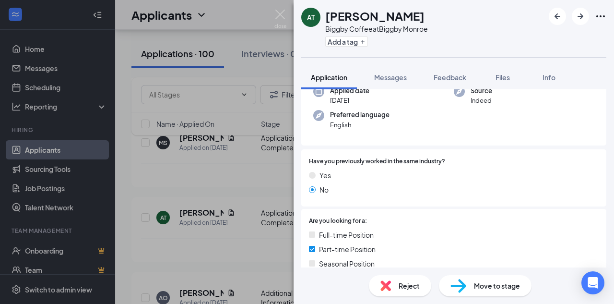
scroll to position [82, 0]
click at [498, 82] on div "Files" at bounding box center [502, 77] width 19 height 10
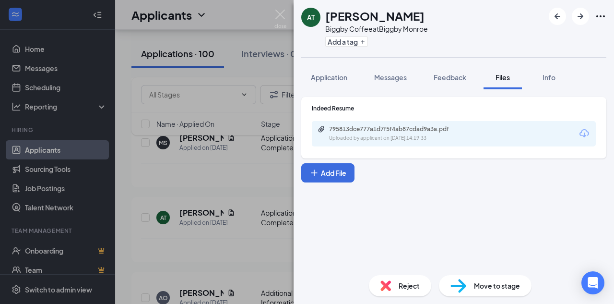
click at [404, 133] on div "795813dce777a1d7f5f4ab87cdad9a3a.pdf Uploaded by applicant on Sep 13, 2025 at 1…" at bounding box center [394, 133] width 155 height 17
click at [396, 86] on button "Messages" at bounding box center [390, 77] width 52 height 24
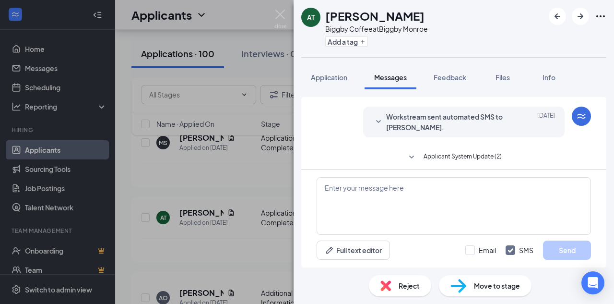
scroll to position [74, 0]
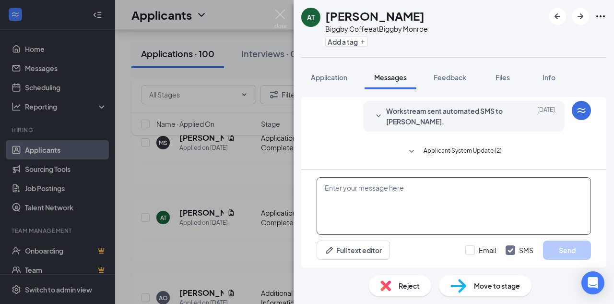
click at [342, 190] on textarea at bounding box center [453, 206] width 274 height 58
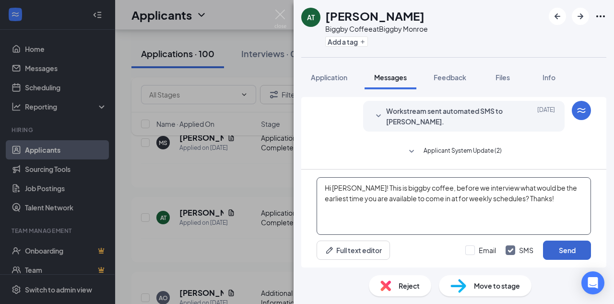
type textarea "Hi Alexis! This is biggby coffee, before we interview what would be the earlies…"
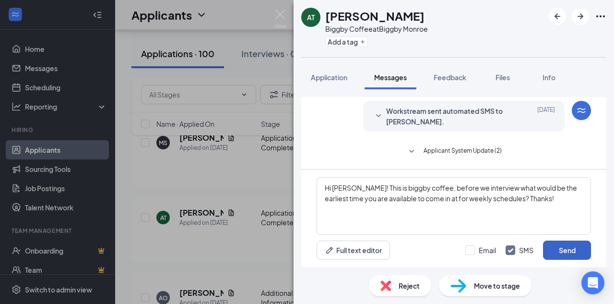
click at [570, 251] on button "Send" at bounding box center [567, 249] width 48 height 19
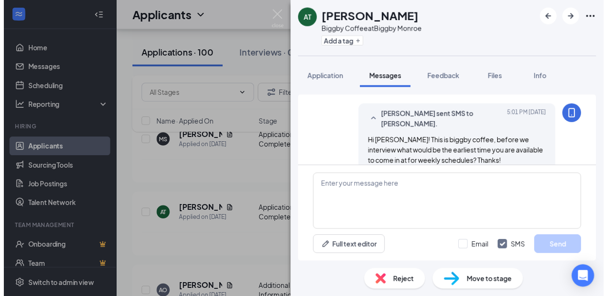
scroll to position [147, 0]
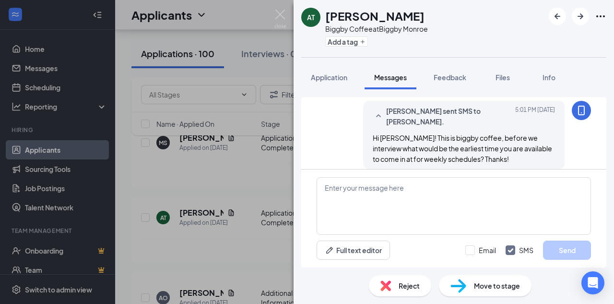
click at [278, 22] on img at bounding box center [280, 19] width 12 height 19
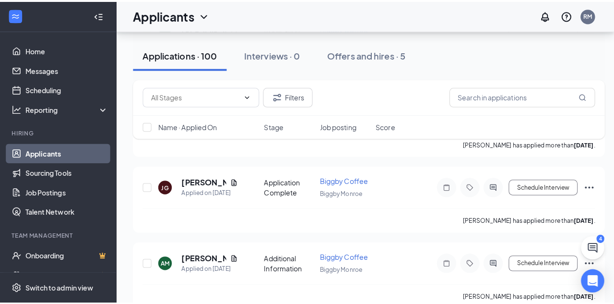
scroll to position [1295, 0]
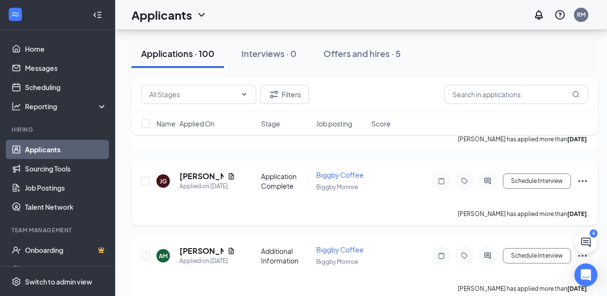
click at [228, 173] on icon "Document" at bounding box center [231, 177] width 8 height 8
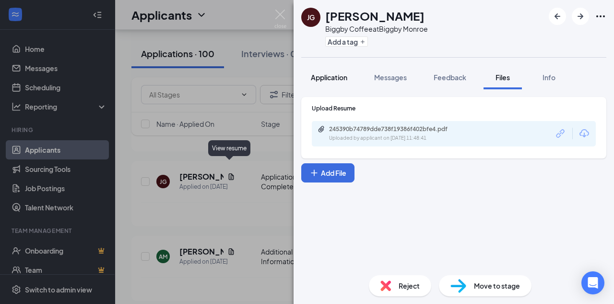
click at [333, 75] on span "Application" at bounding box center [329, 77] width 36 height 9
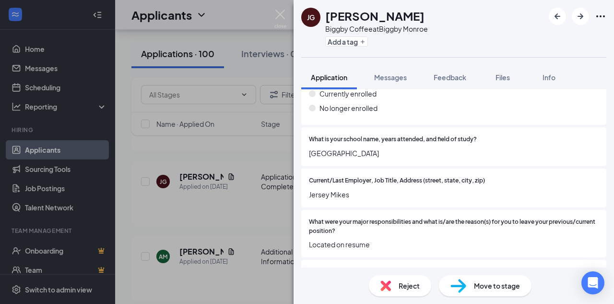
scroll to position [784, 0]
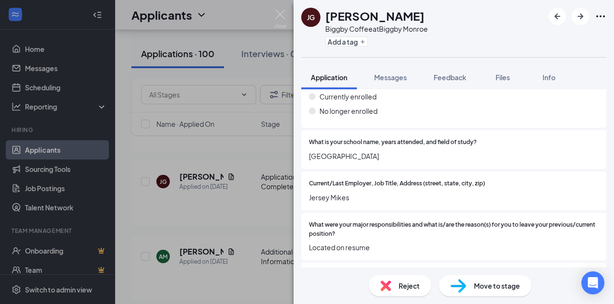
click at [281, 24] on img at bounding box center [280, 19] width 12 height 19
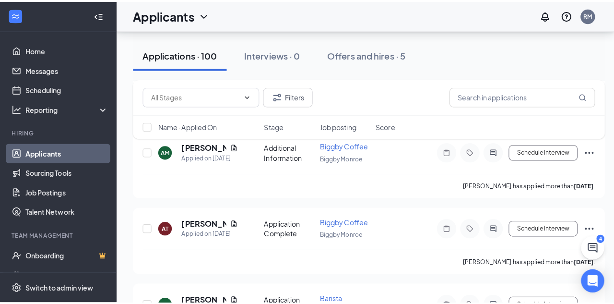
scroll to position [1423, 0]
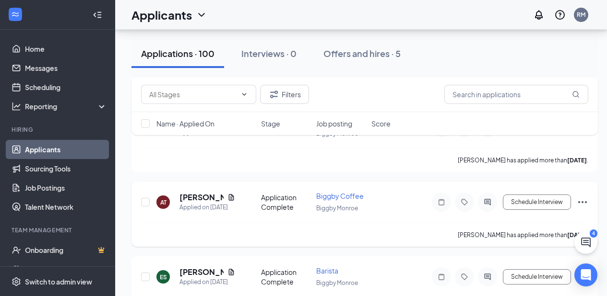
click at [231, 194] on icon "Document" at bounding box center [231, 198] width 8 height 8
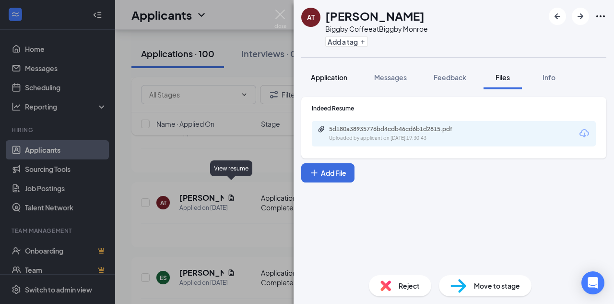
click at [333, 76] on span "Application" at bounding box center [329, 77] width 36 height 9
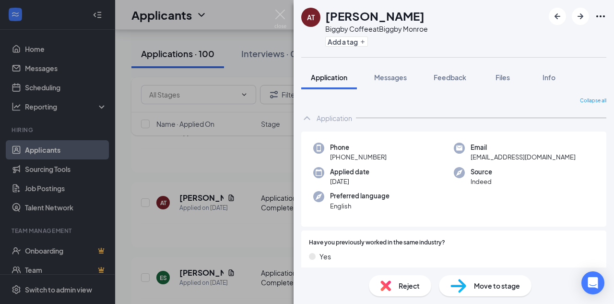
click at [276, 16] on img at bounding box center [280, 19] width 12 height 19
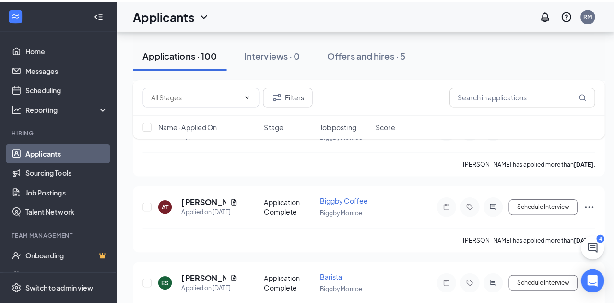
scroll to position [1494, 0]
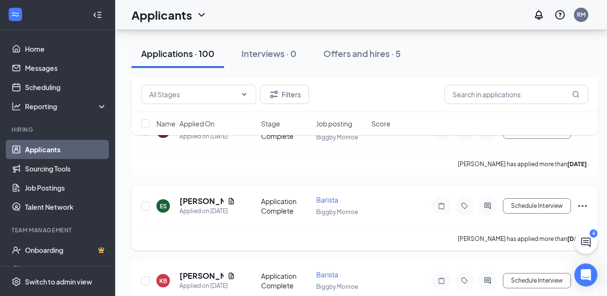
click at [231, 198] on icon "Document" at bounding box center [231, 201] width 5 height 6
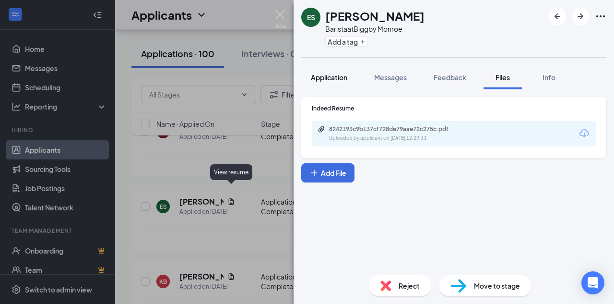
click at [333, 82] on button "Application" at bounding box center [329, 77] width 56 height 24
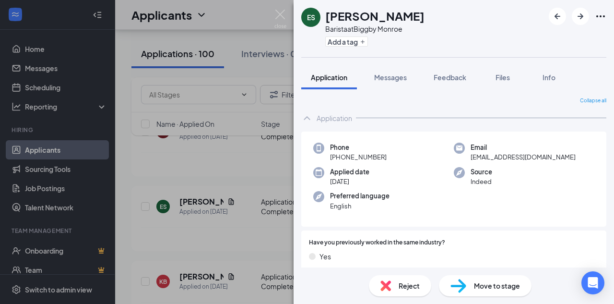
click at [284, 14] on img at bounding box center [280, 19] width 12 height 19
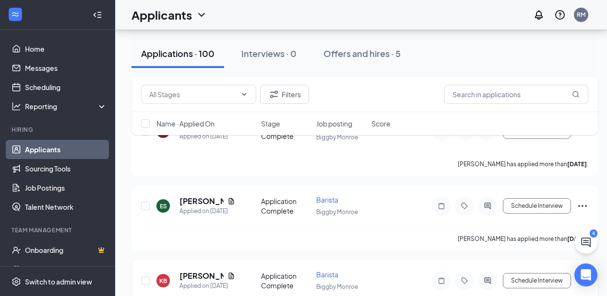
click at [234, 272] on icon "Document" at bounding box center [231, 276] width 8 height 8
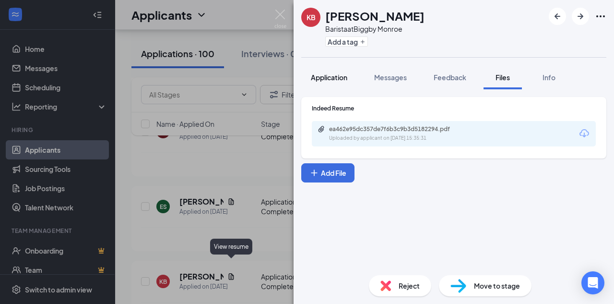
click at [342, 82] on button "Application" at bounding box center [329, 77] width 56 height 24
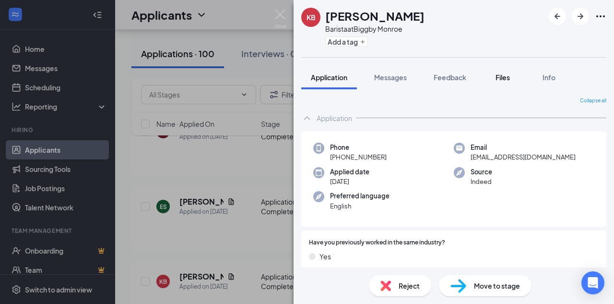
click at [503, 82] on button "Files" at bounding box center [502, 77] width 38 height 24
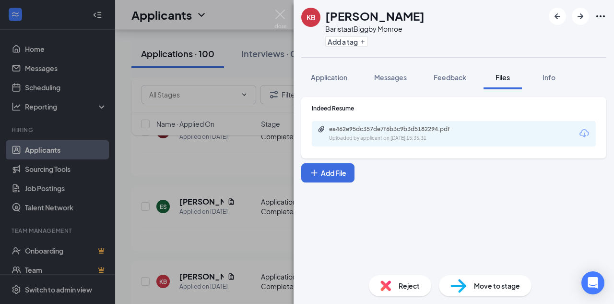
click at [462, 129] on div "ea462e95dc357de7f6b3c9b3d5182294.pdf" at bounding box center [396, 129] width 134 height 8
click at [277, 13] on img at bounding box center [280, 19] width 12 height 19
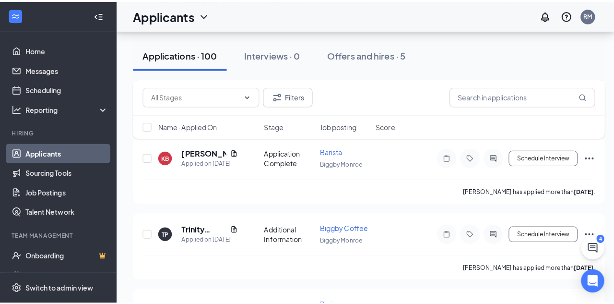
scroll to position [1630, 0]
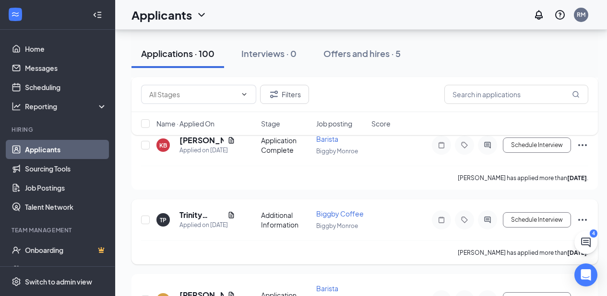
click at [233, 211] on icon "Document" at bounding box center [231, 215] width 8 height 8
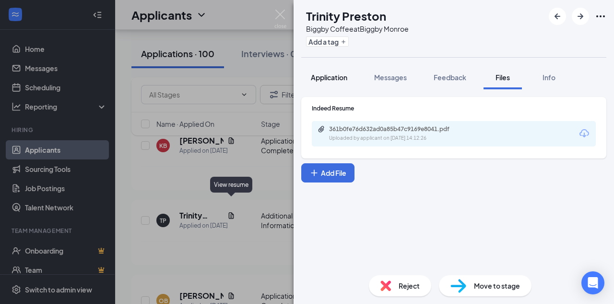
click at [341, 73] on span "Application" at bounding box center [329, 77] width 36 height 9
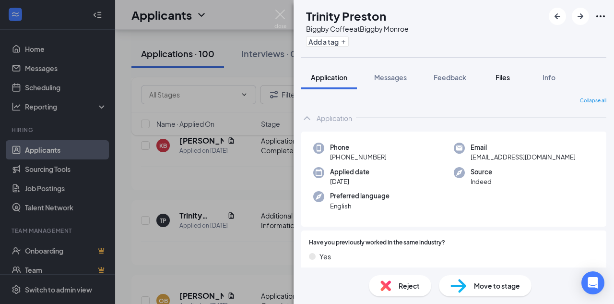
click at [508, 79] on span "Files" at bounding box center [502, 77] width 14 height 9
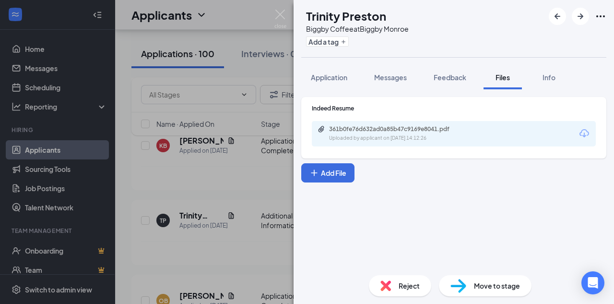
click at [452, 132] on div "361b0fe76d632ad0a85b47c9169e8041.pdf" at bounding box center [396, 129] width 134 height 8
click at [319, 72] on div "Application" at bounding box center [329, 77] width 36 height 10
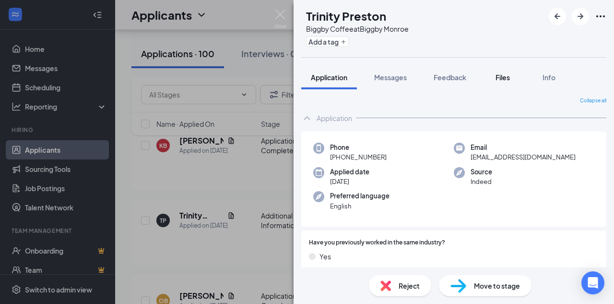
click at [501, 77] on span "Files" at bounding box center [502, 77] width 14 height 9
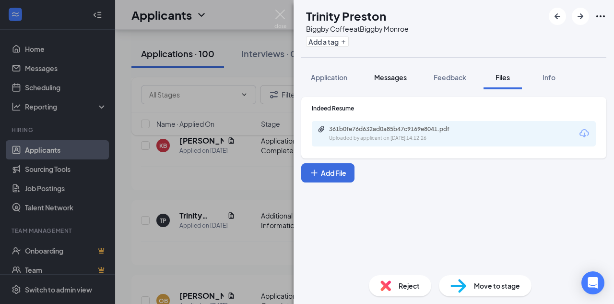
click at [414, 80] on button "Messages" at bounding box center [390, 77] width 52 height 24
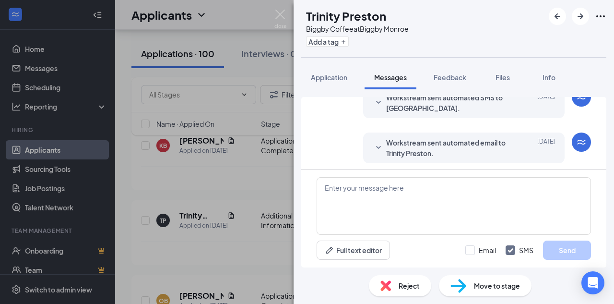
scroll to position [226, 0]
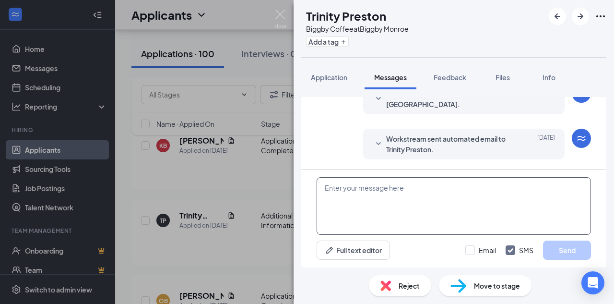
click at [450, 190] on textarea at bounding box center [453, 206] width 274 height 58
paste textarea "Hi [PERSON_NAME]!- I received your application to Biggby Coffee Springboro Pike…"
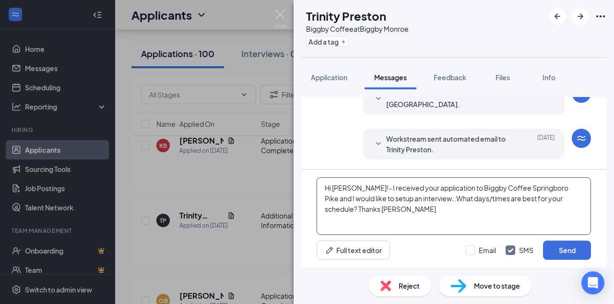
click at [342, 187] on textarea "Hi [PERSON_NAME]!- I received your application to Biggby Coffee Springboro Pike…" at bounding box center [453, 206] width 274 height 58
click at [335, 188] on textarea "Hi Kci!- I received your application to Biggby Coffee Springboro Pike and I wou…" at bounding box center [453, 206] width 274 height 58
click at [337, 187] on textarea "Hi Kci!- I received your application to Biggby Coffee Springboro Pike and I wou…" at bounding box center [453, 206] width 274 height 58
click at [334, 187] on textarea "Hi Kci!- I received your application to Biggby Coffee Springboro Pike and I wou…" at bounding box center [453, 206] width 274 height 58
click at [549, 192] on textarea "Hi Trinity!- I received your application to Biggby Coffee Springboro Pike and I…" at bounding box center [453, 206] width 274 height 58
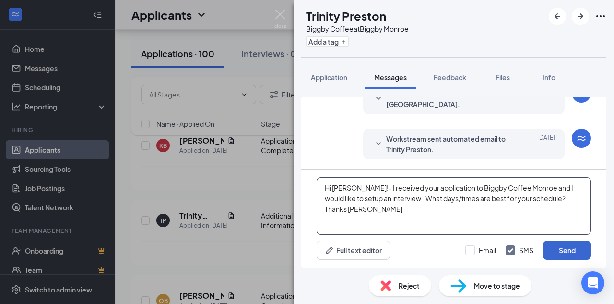
type textarea "Hi Trinity!- I received your application to Biggby Coffee Monroe and I would li…"
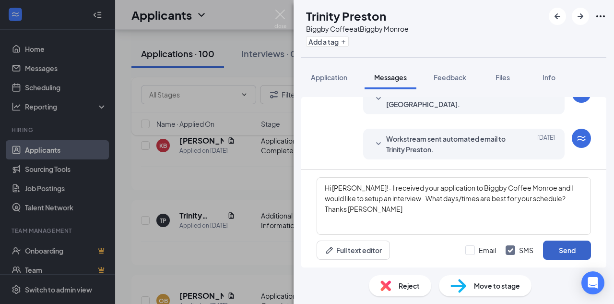
click at [568, 253] on button "Send" at bounding box center [567, 249] width 48 height 19
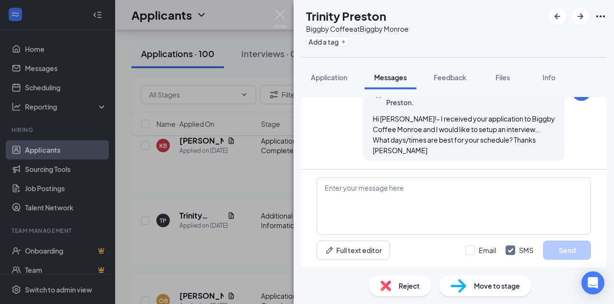
scroll to position [319, 0]
click at [325, 78] on span "Application" at bounding box center [329, 77] width 36 height 9
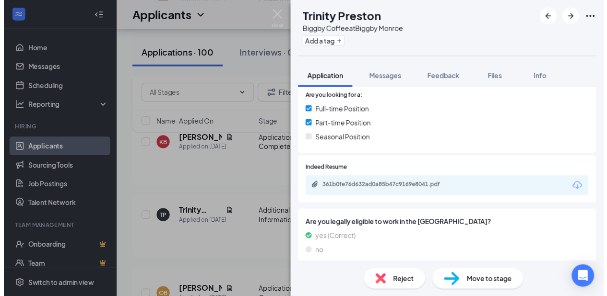
scroll to position [227, 0]
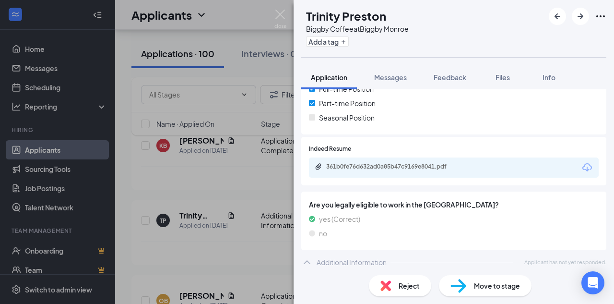
click at [283, 16] on img at bounding box center [280, 19] width 12 height 19
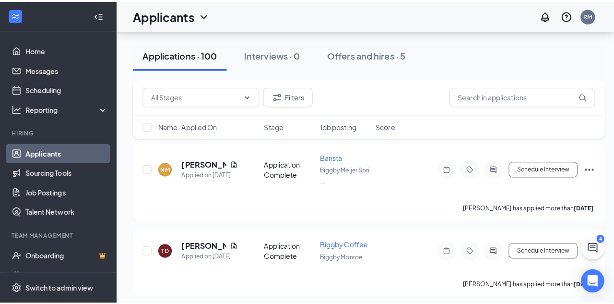
scroll to position [2076, 0]
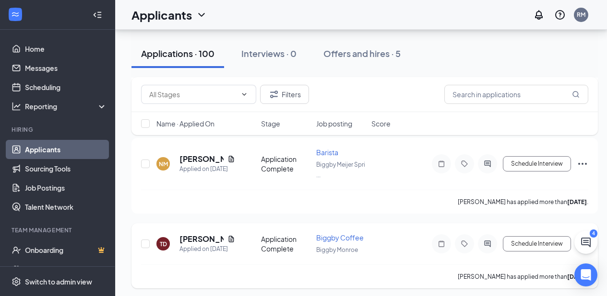
click at [185, 234] on h5 "[PERSON_NAME]" at bounding box center [201, 239] width 44 height 11
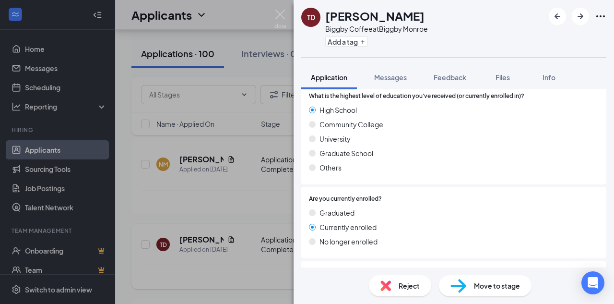
scroll to position [654, 0]
click at [280, 18] on img at bounding box center [280, 19] width 12 height 19
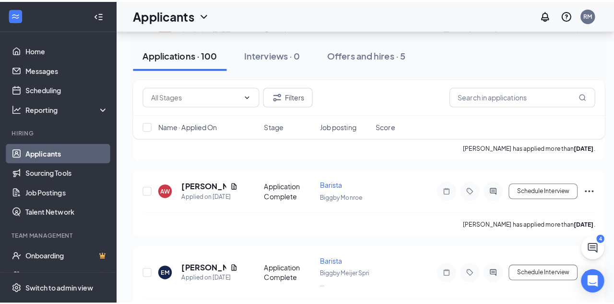
scroll to position [2285, 0]
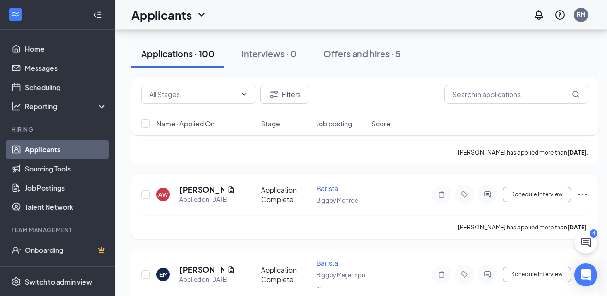
click at [230, 186] on icon "Document" at bounding box center [231, 190] width 8 height 8
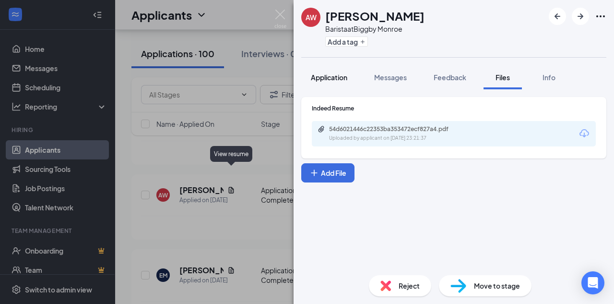
click at [321, 82] on div "Application" at bounding box center [329, 77] width 36 height 10
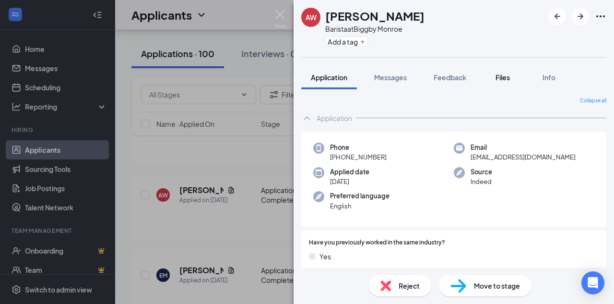
click at [507, 85] on button "Files" at bounding box center [502, 77] width 38 height 24
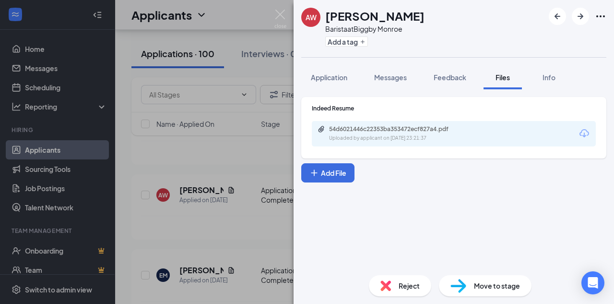
click at [491, 132] on div "54d6021446c22353ba353472ecf827a4.pdf Uploaded by applicant on Sep 03, 2025 at 2…" at bounding box center [454, 133] width 284 height 25
click at [453, 131] on div "54d6021446c22353ba353472ecf827a4.pdf" at bounding box center [396, 129] width 134 height 8
click at [285, 18] on img at bounding box center [280, 19] width 12 height 19
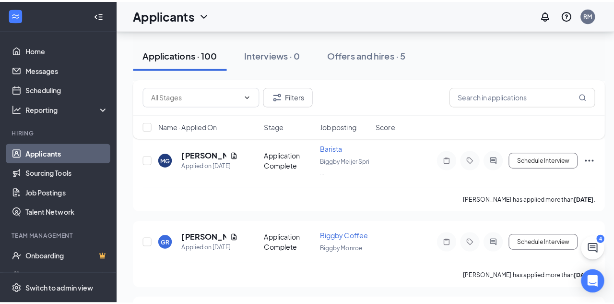
scroll to position [2574, 0]
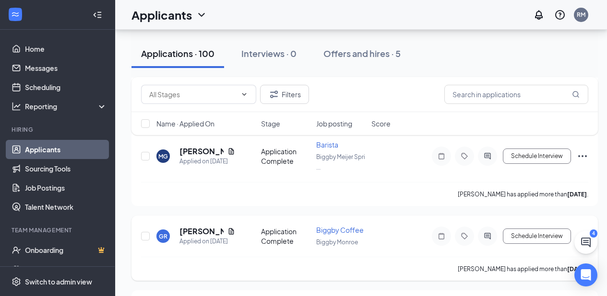
click at [231, 228] on icon "Document" at bounding box center [231, 232] width 8 height 8
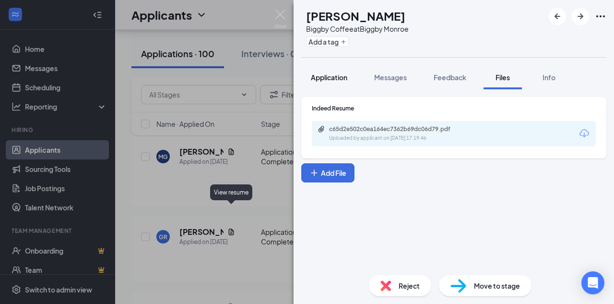
click at [339, 85] on button "Application" at bounding box center [329, 77] width 56 height 24
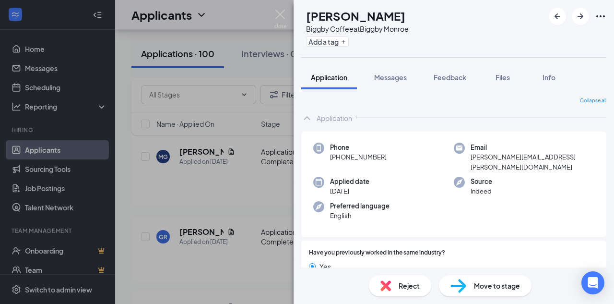
click at [298, 18] on div "GR Gabrielle Reffitt Biggby Coffee at Biggby Monroe Add a tag" at bounding box center [453, 28] width 320 height 57
click at [281, 14] on img at bounding box center [280, 19] width 12 height 19
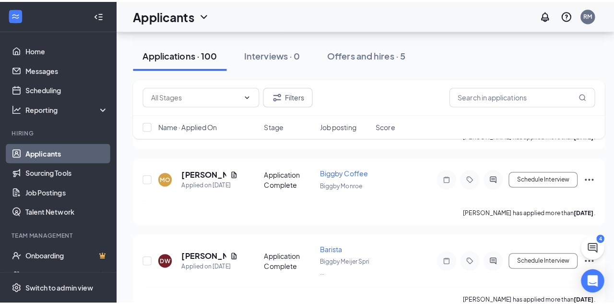
scroll to position [2711, 0]
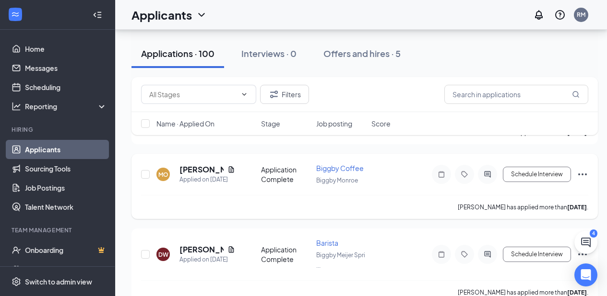
click at [231, 166] on icon "Document" at bounding box center [231, 170] width 8 height 8
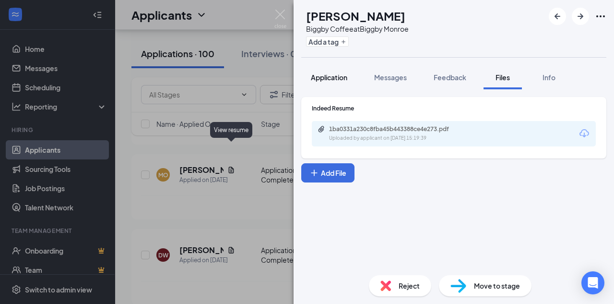
click at [338, 77] on span "Application" at bounding box center [329, 77] width 36 height 9
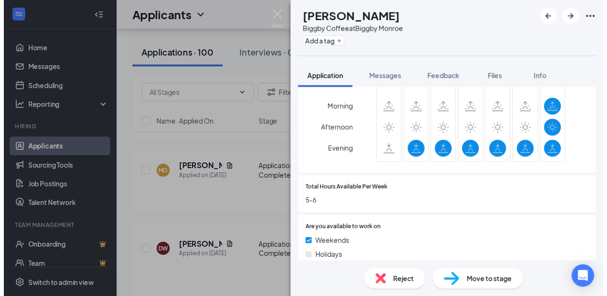
scroll to position [444, 0]
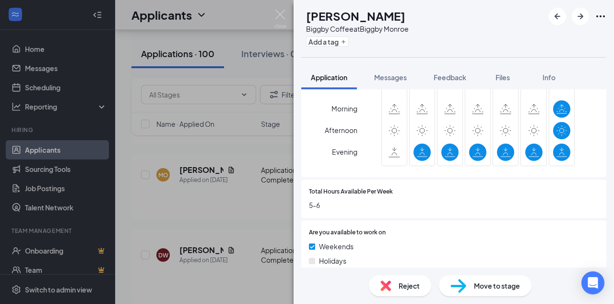
click at [304, 12] on div "MO" at bounding box center [301, 8] width 12 height 10
click at [286, 15] on img at bounding box center [280, 19] width 12 height 19
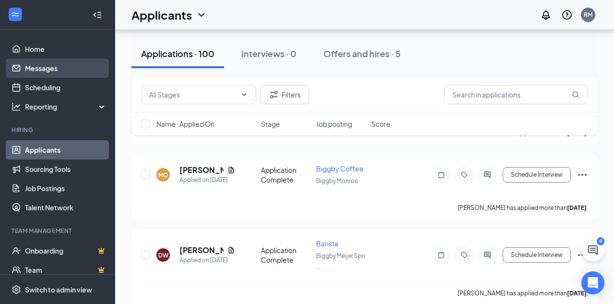
click at [52, 71] on link "Messages" at bounding box center [66, 67] width 82 height 19
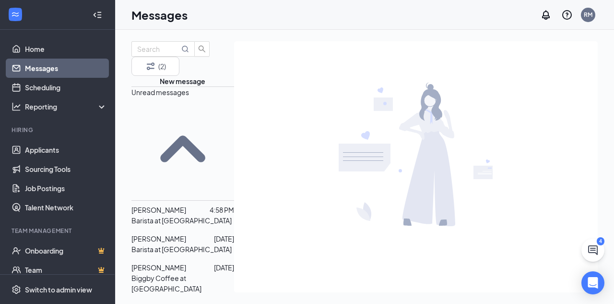
click at [200, 215] on p "Barista at [GEOGRAPHIC_DATA]" at bounding box center [181, 220] width 100 height 11
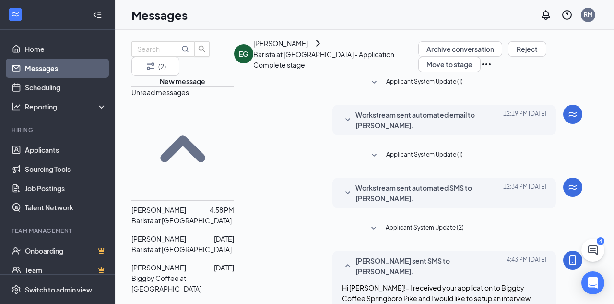
scroll to position [353, 0]
type textarea "Great, see you then!"
